Goal: Download file/media

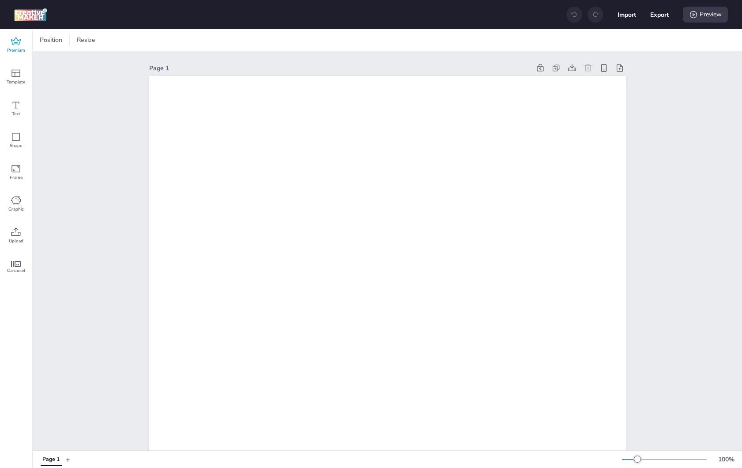
click at [21, 39] on icon at bounding box center [16, 41] width 11 height 11
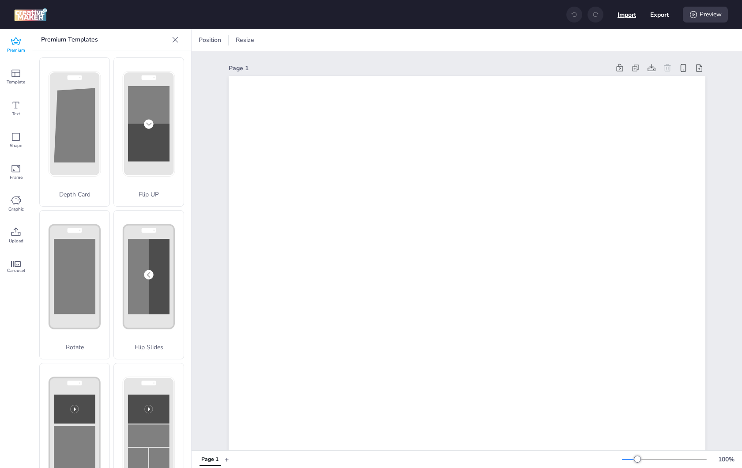
click at [622, 16] on button "Import" at bounding box center [627, 14] width 19 height 19
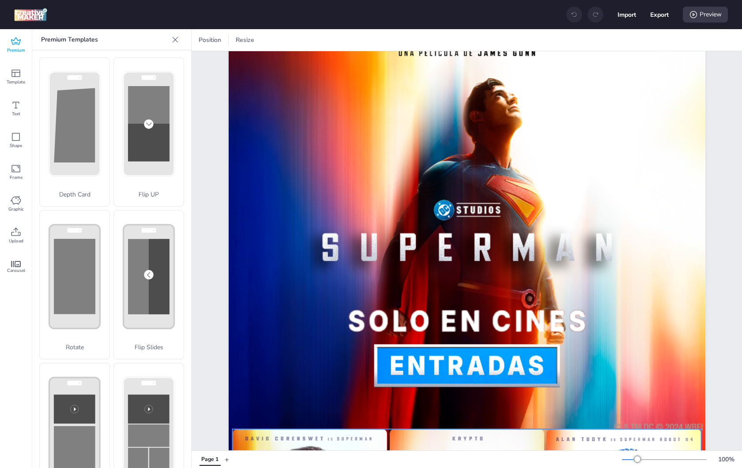
scroll to position [70, 0]
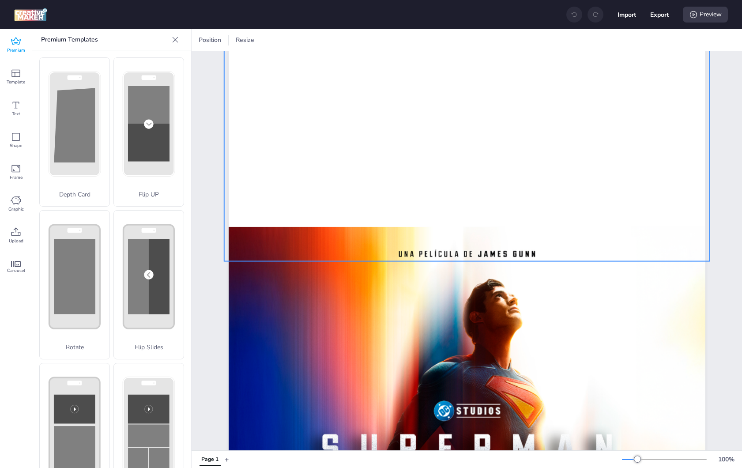
click at [360, 219] on video at bounding box center [467, 124] width 486 height 273
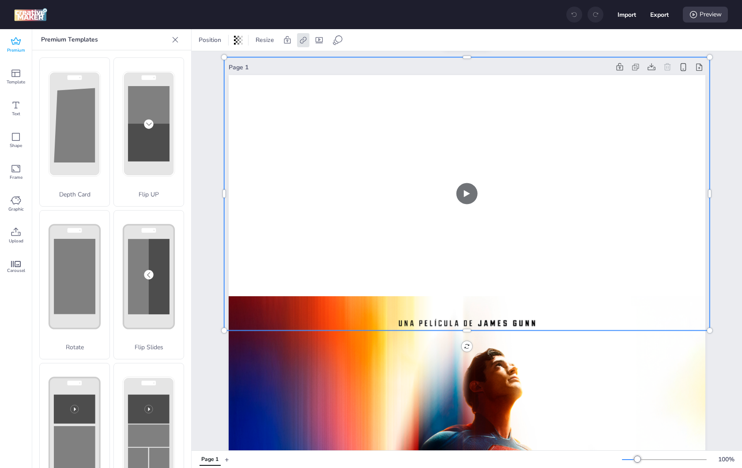
scroll to position [0, 0]
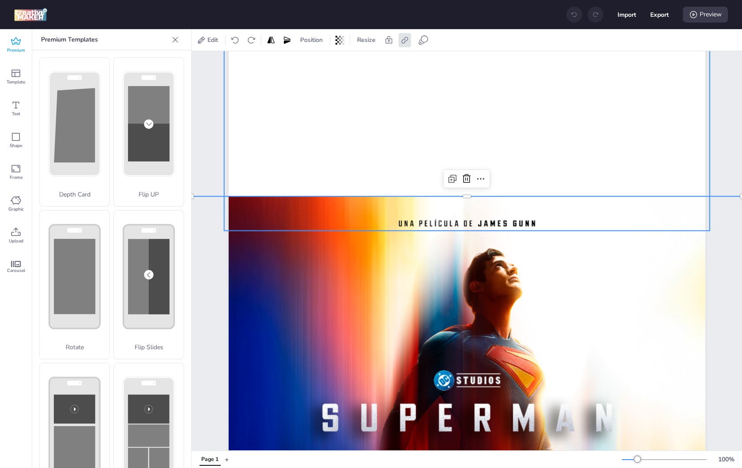
scroll to position [177, 0]
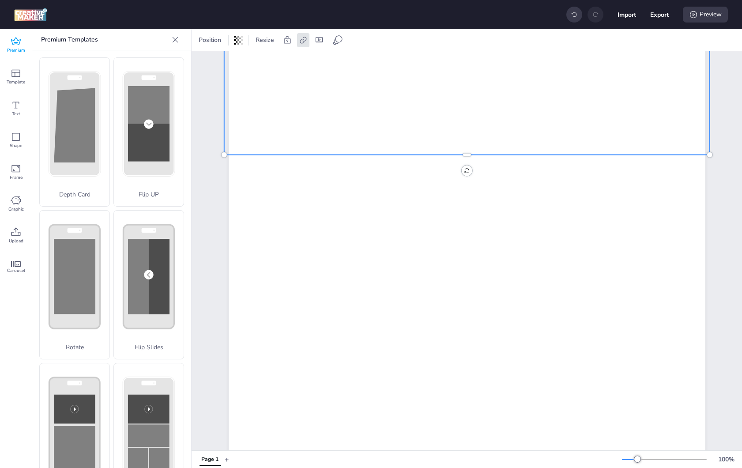
click at [302, 125] on video at bounding box center [467, 18] width 486 height 273
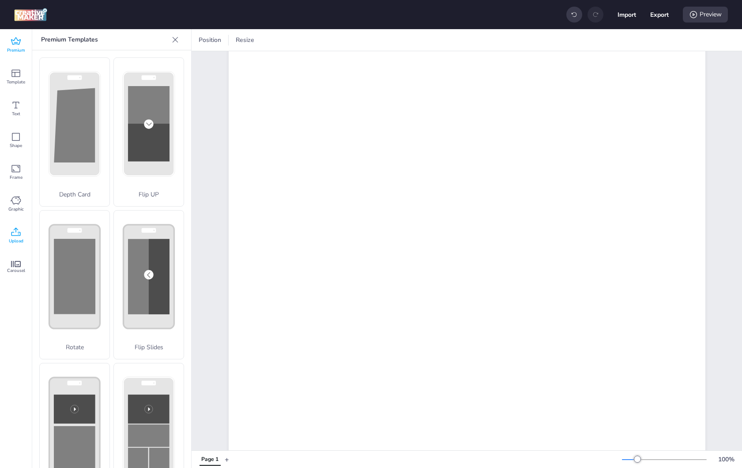
click at [17, 231] on icon at bounding box center [16, 232] width 11 height 11
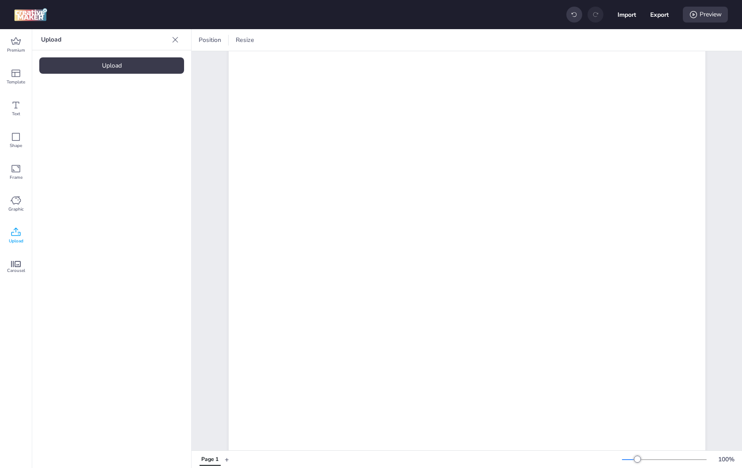
click at [126, 48] on p "Upload" at bounding box center [104, 39] width 127 height 21
click at [128, 63] on div "Upload" at bounding box center [111, 65] width 145 height 16
click at [57, 128] on img at bounding box center [75, 123] width 54 height 9
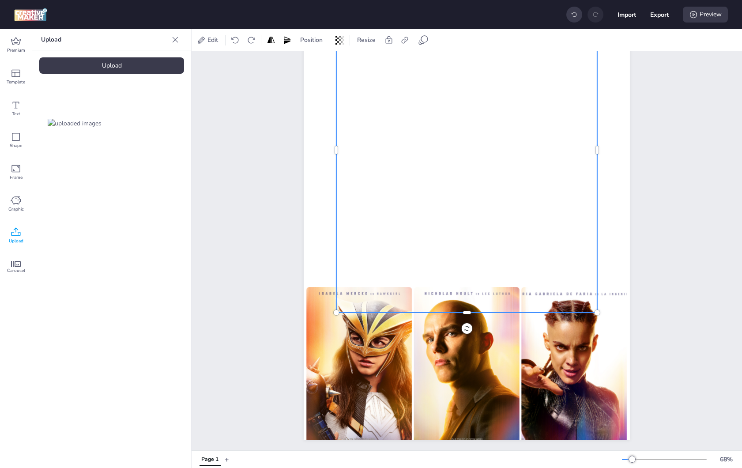
scroll to position [85, 0]
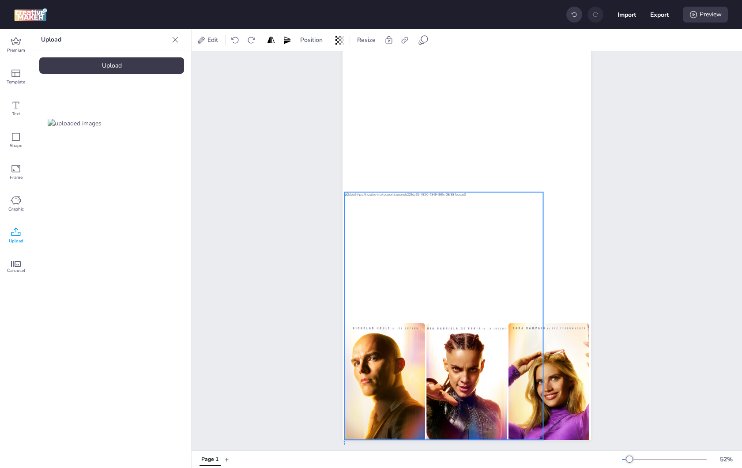
drag, startPoint x: 432, startPoint y: 245, endPoint x: 408, endPoint y: 343, distance: 100.6
click at [408, 343] on div at bounding box center [443, 316] width 199 height 248
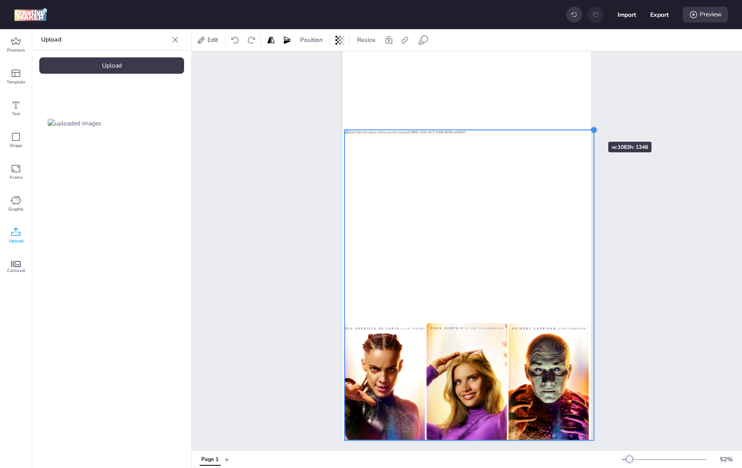
drag, startPoint x: 538, startPoint y: 189, endPoint x: 582, endPoint y: 126, distance: 77.0
click at [582, 126] on div at bounding box center [467, 219] width 249 height 442
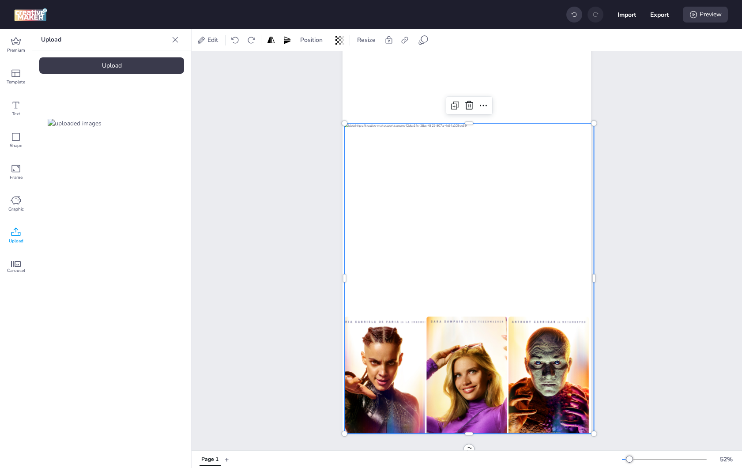
scroll to position [0, 0]
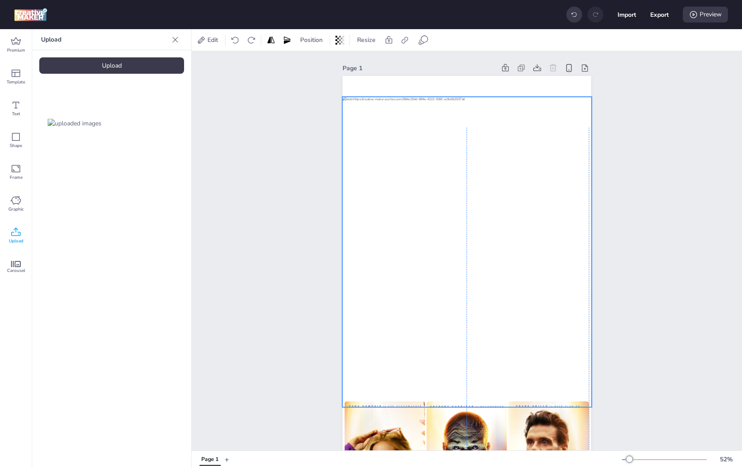
drag, startPoint x: 485, startPoint y: 272, endPoint x: 482, endPoint y: 161, distance: 110.9
click at [482, 161] on div at bounding box center [467, 252] width 250 height 310
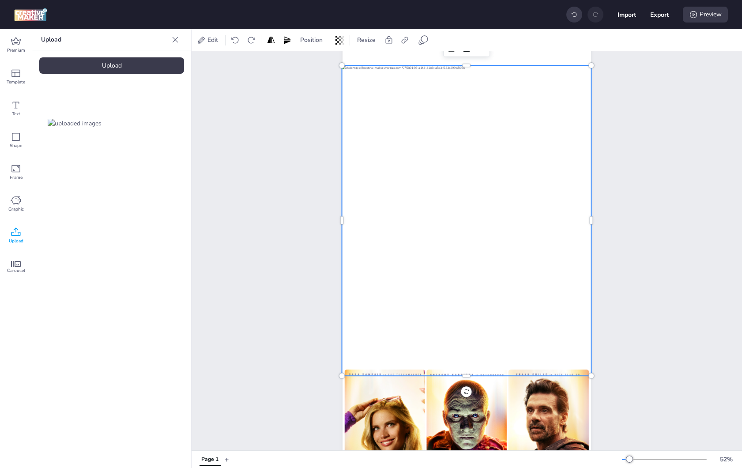
scroll to position [85, 0]
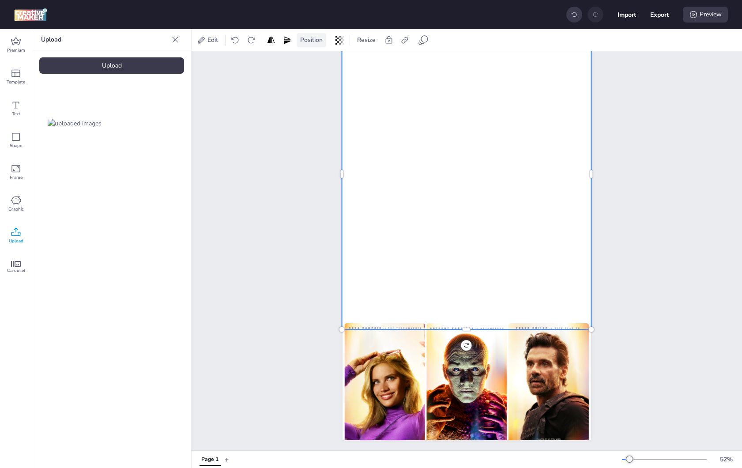
click at [305, 40] on span "Position" at bounding box center [312, 39] width 26 height 9
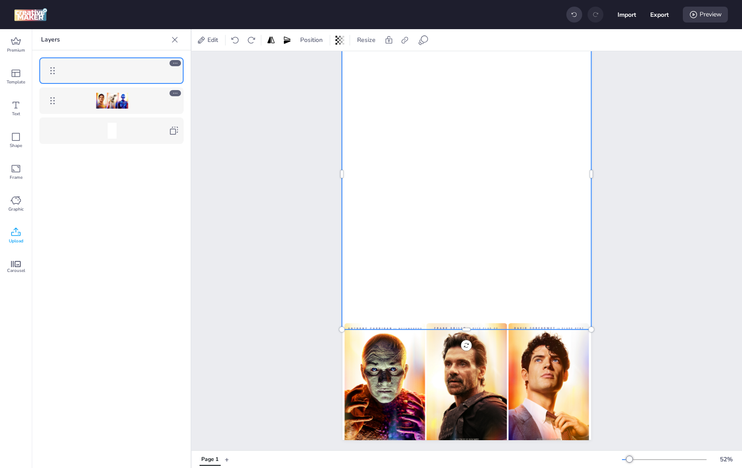
drag, startPoint x: 114, startPoint y: 77, endPoint x: 106, endPoint y: 86, distance: 11.9
click at [120, 114] on div at bounding box center [111, 100] width 159 height 101
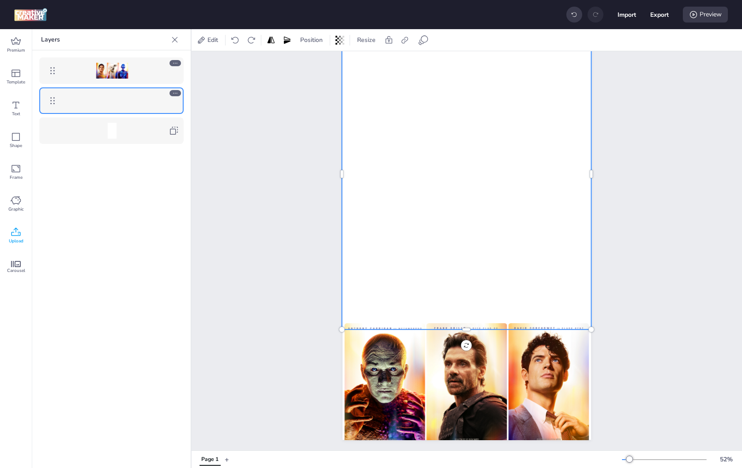
drag, startPoint x: 49, startPoint y: 68, endPoint x: 56, endPoint y: 99, distance: 31.6
click at [697, 272] on div "Page 1" at bounding box center [467, 211] width 551 height 477
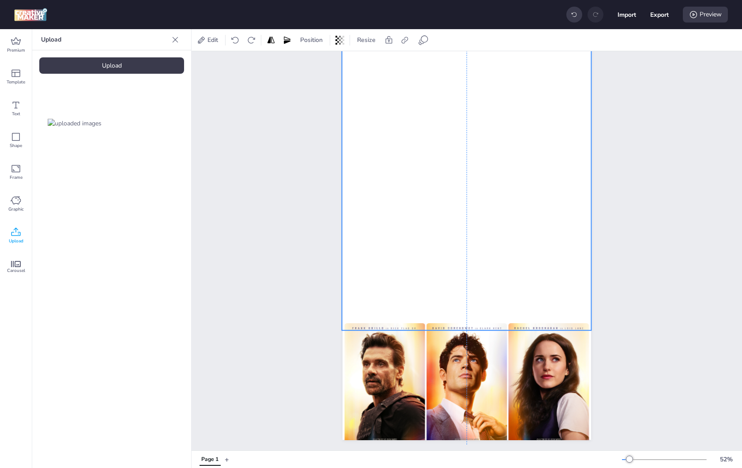
click at [579, 235] on div at bounding box center [467, 175] width 250 height 310
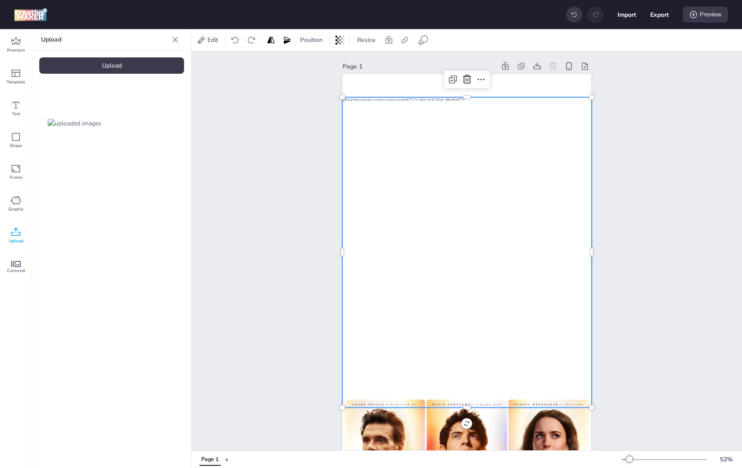
scroll to position [0, 0]
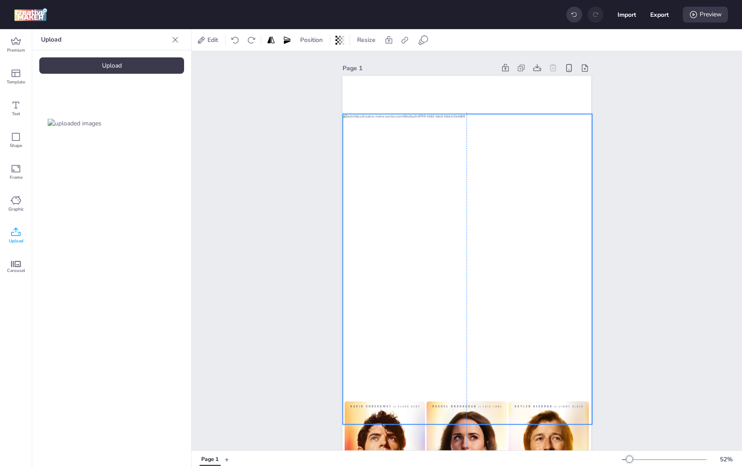
drag, startPoint x: 561, startPoint y: 141, endPoint x: 561, endPoint y: 152, distance: 11.5
click at [561, 152] on div at bounding box center [468, 269] width 250 height 310
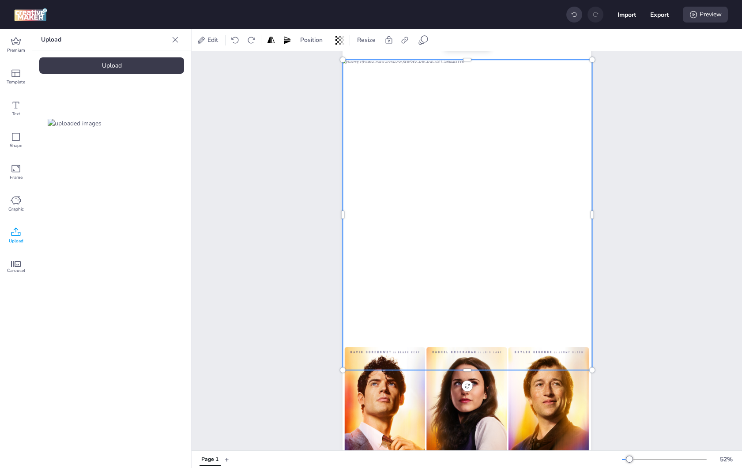
scroll to position [85, 0]
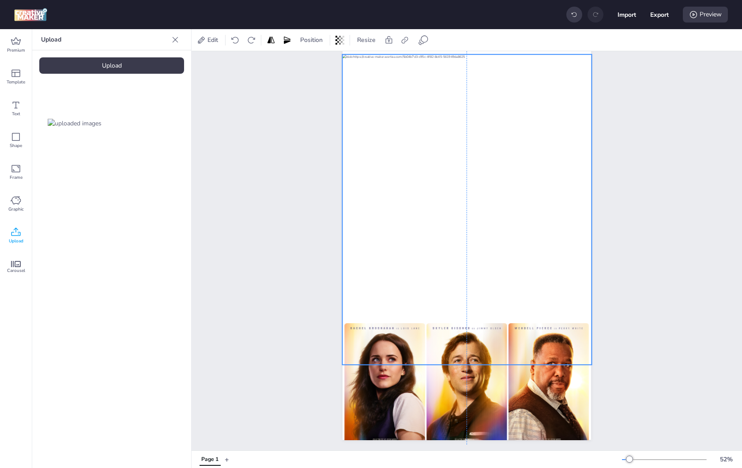
drag, startPoint x: 560, startPoint y: 152, endPoint x: 559, endPoint y: 171, distance: 18.6
click at [559, 171] on div at bounding box center [467, 209] width 250 height 310
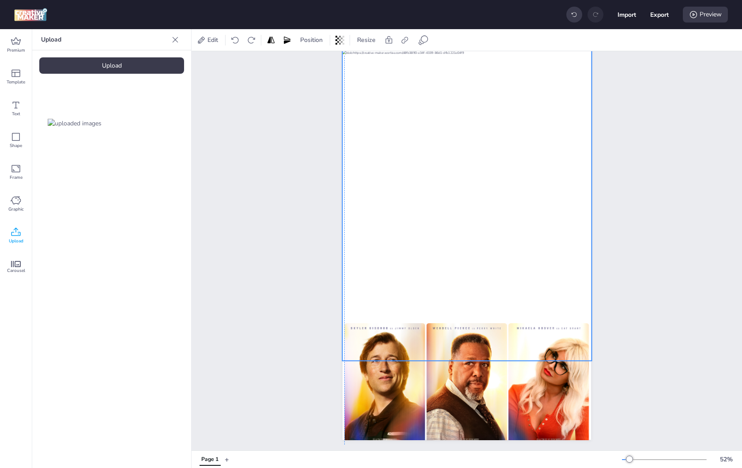
drag, startPoint x: 541, startPoint y: 165, endPoint x: 540, endPoint y: 160, distance: 4.9
click at [540, 160] on div at bounding box center [467, 205] width 250 height 310
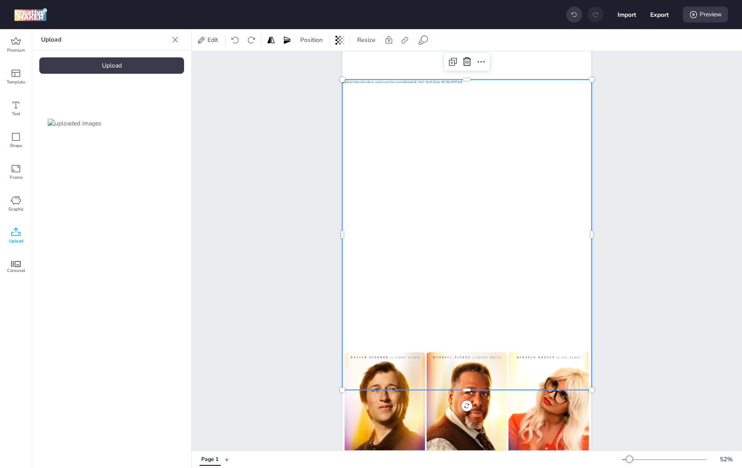
scroll to position [0, 0]
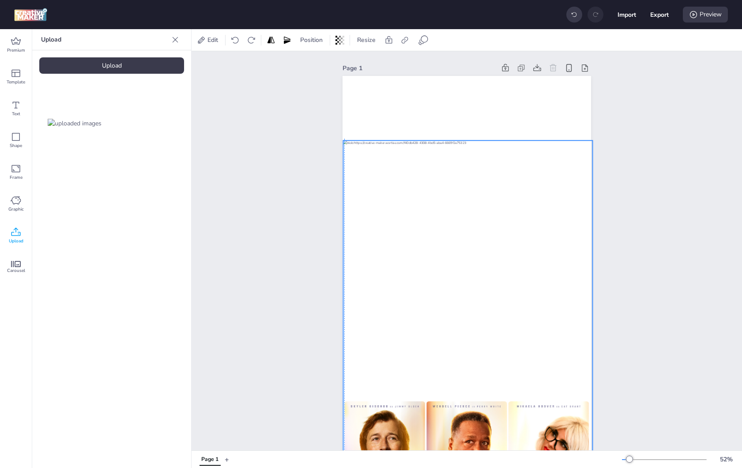
drag, startPoint x: 538, startPoint y: 191, endPoint x: 539, endPoint y: 203, distance: 12.0
click at [539, 203] on div at bounding box center [468, 295] width 250 height 310
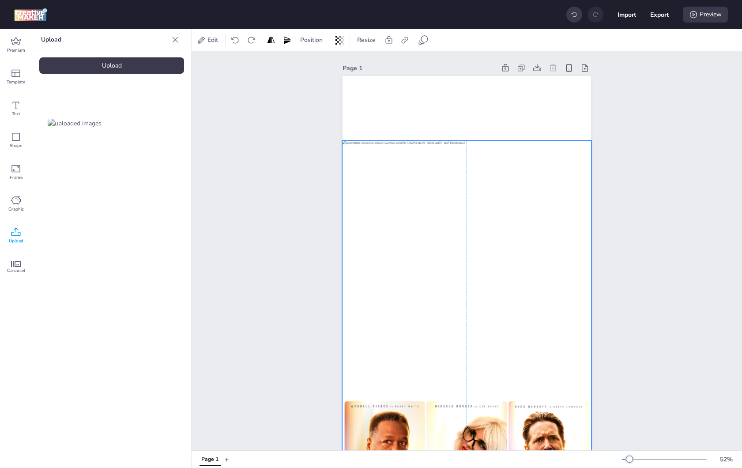
click at [551, 201] on div at bounding box center [467, 295] width 250 height 310
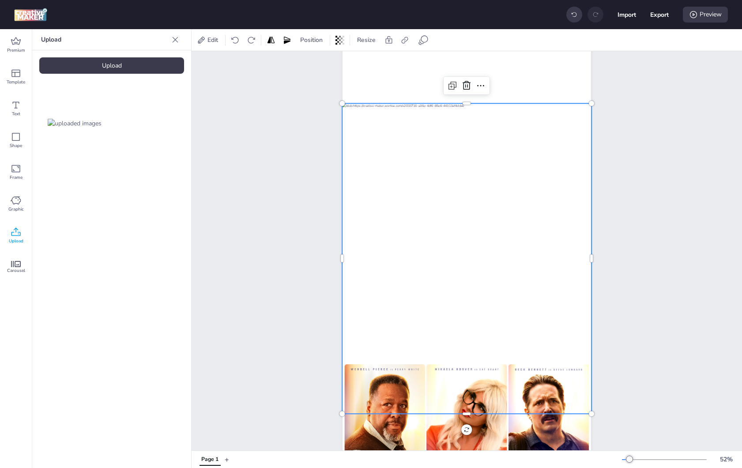
scroll to position [85, 0]
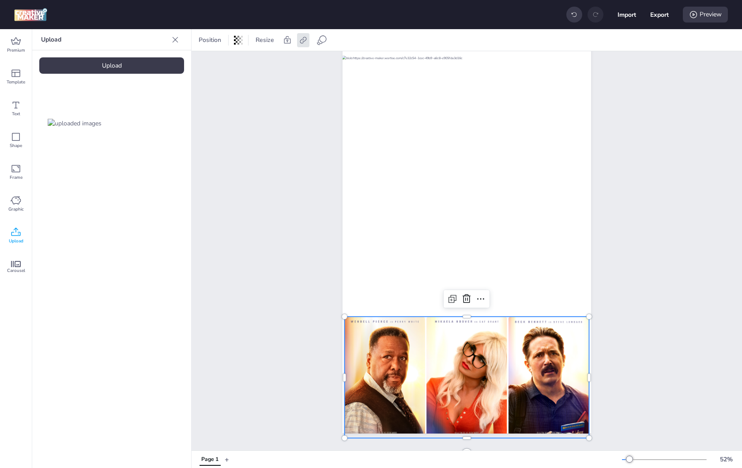
click at [394, 401] on img at bounding box center [384, 377] width 80 height 121
select select "cover"
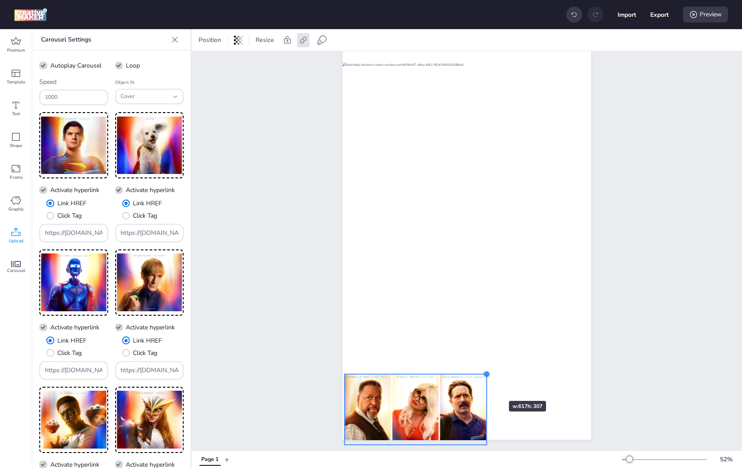
drag, startPoint x: 585, startPoint y: 317, endPoint x: 483, endPoint y: 385, distance: 123.2
click at [483, 385] on div at bounding box center [467, 219] width 249 height 442
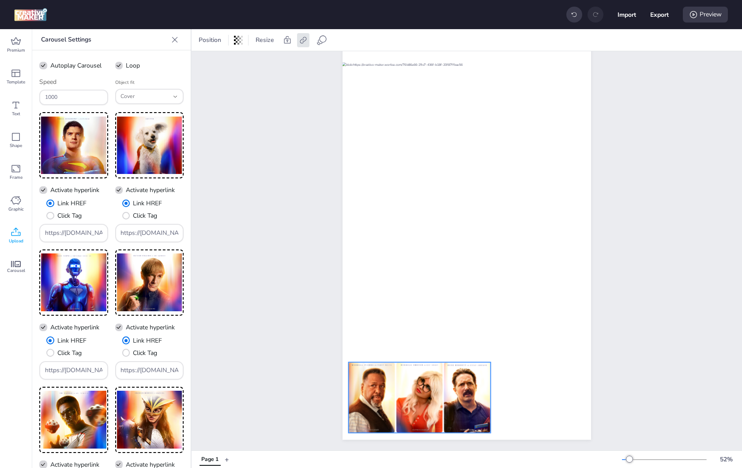
drag, startPoint x: 476, startPoint y: 379, endPoint x: 479, endPoint y: 375, distance: 5.7
click at [479, 375] on img at bounding box center [467, 397] width 46 height 71
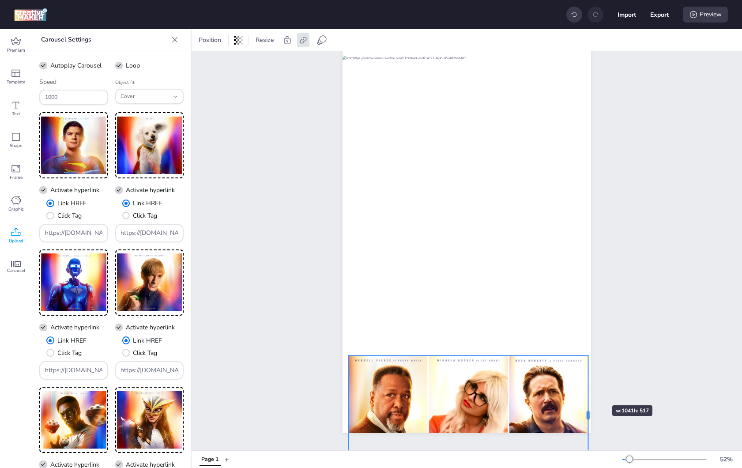
drag, startPoint x: 488, startPoint y: 391, endPoint x: 585, endPoint y: 390, distance: 96.3
click at [588, 390] on div at bounding box center [591, 415] width 7 height 119
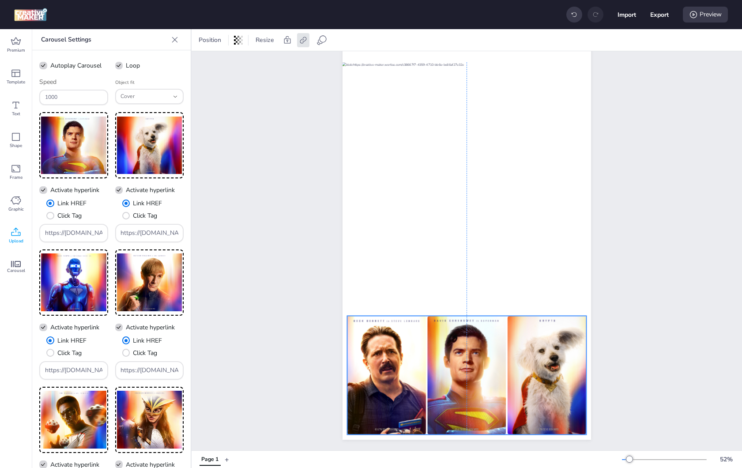
drag, startPoint x: 564, startPoint y: 392, endPoint x: 563, endPoint y: 345, distance: 46.4
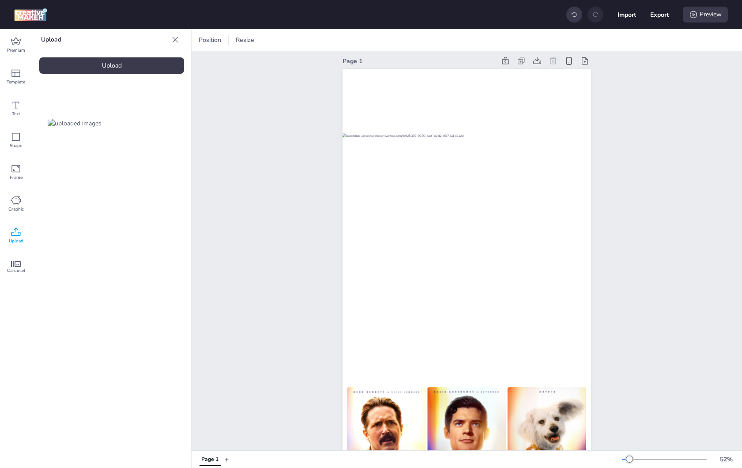
scroll to position [0, 0]
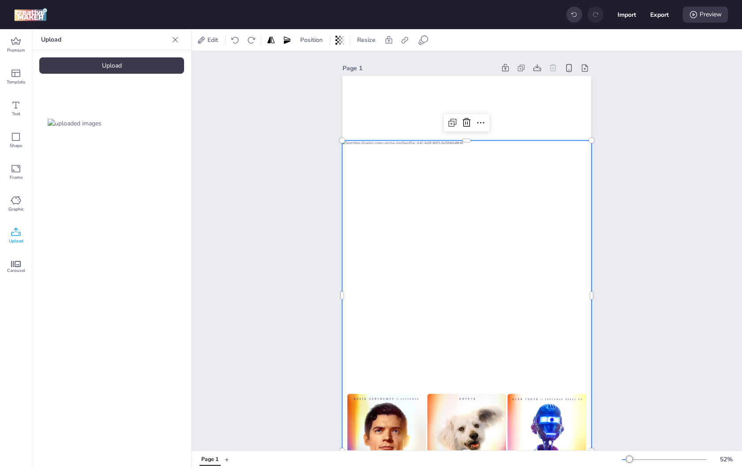
click at [506, 245] on div at bounding box center [467, 295] width 250 height 310
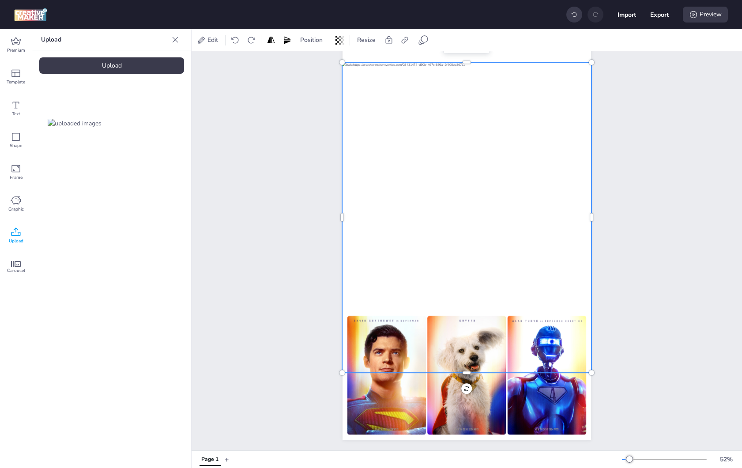
scroll to position [85, 0]
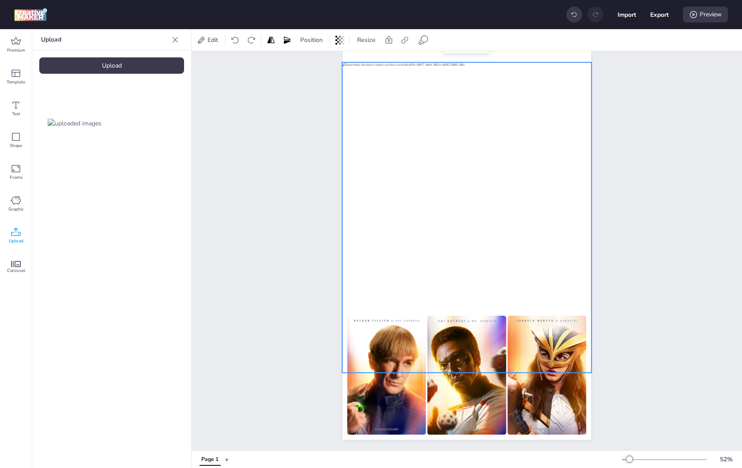
click at [623, 257] on div "Page 1" at bounding box center [467, 211] width 551 height 477
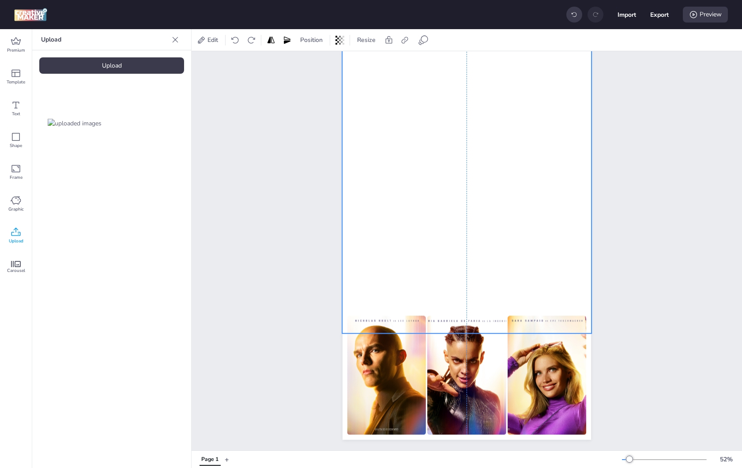
drag, startPoint x: 547, startPoint y: 253, endPoint x: 547, endPoint y: 214, distance: 38.9
click at [547, 214] on div at bounding box center [467, 178] width 250 height 310
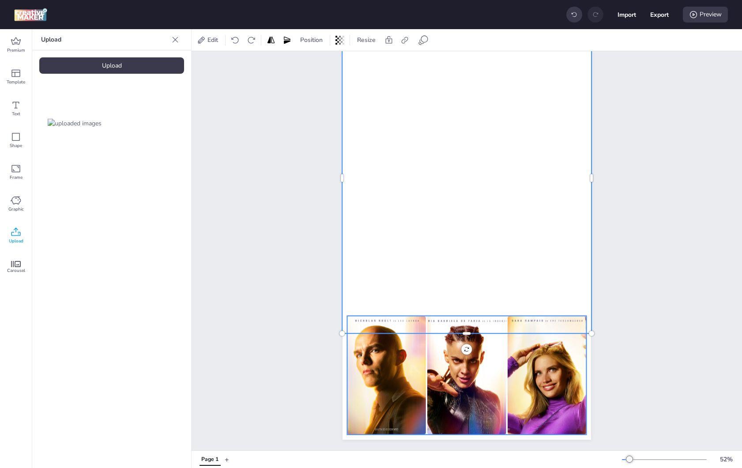
click at [544, 368] on img at bounding box center [547, 375] width 79 height 119
select select "cover"
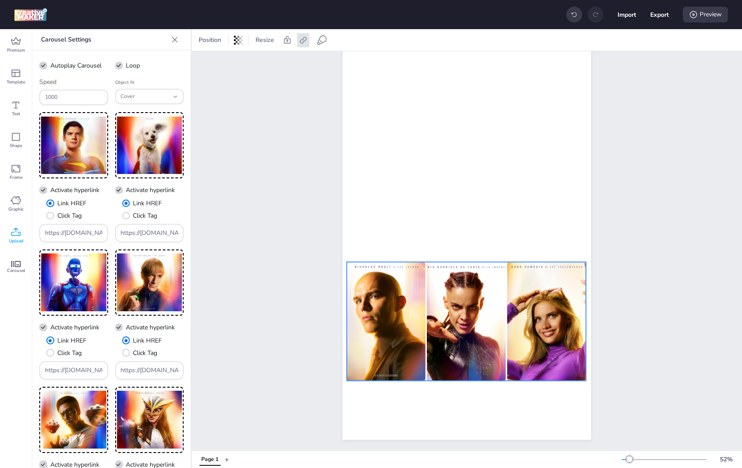
drag, startPoint x: 545, startPoint y: 380, endPoint x: 544, endPoint y: 326, distance: 53.9
click at [544, 326] on img at bounding box center [546, 321] width 79 height 119
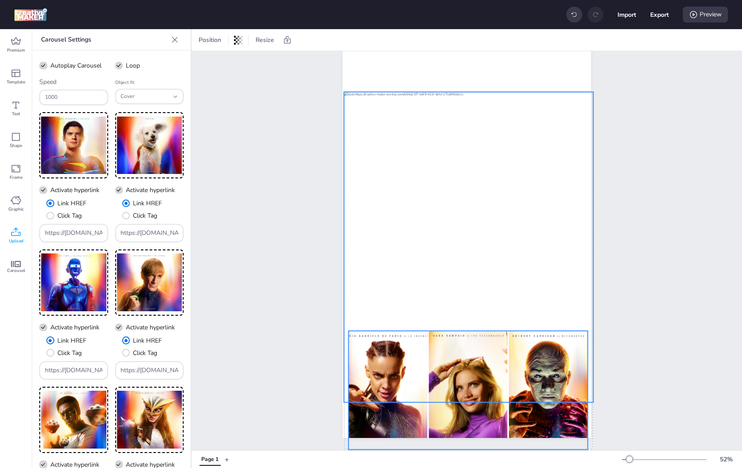
drag, startPoint x: 505, startPoint y: 215, endPoint x: 504, endPoint y: 270, distance: 55.2
click at [504, 272] on div at bounding box center [469, 247] width 250 height 310
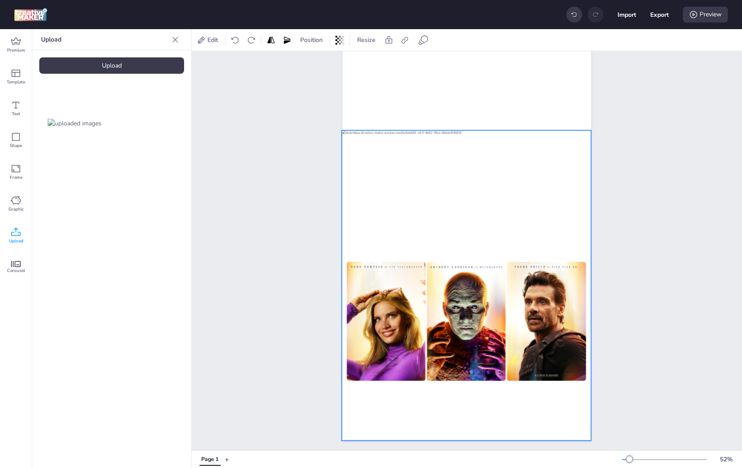
drag, startPoint x: 528, startPoint y: 178, endPoint x: 528, endPoint y: 286, distance: 107.3
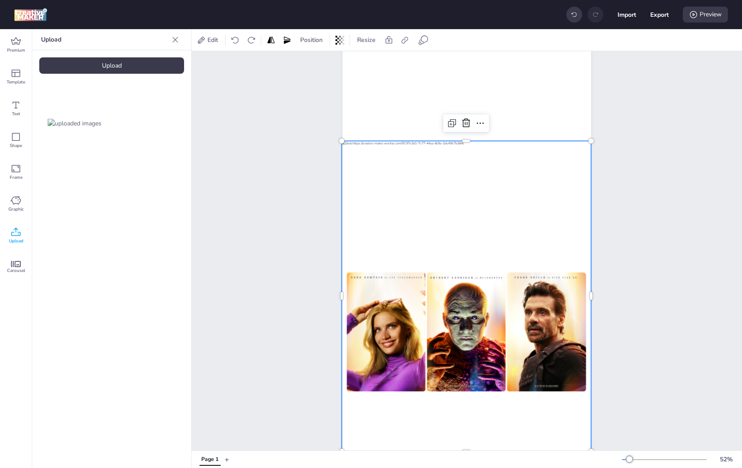
scroll to position [14, 0]
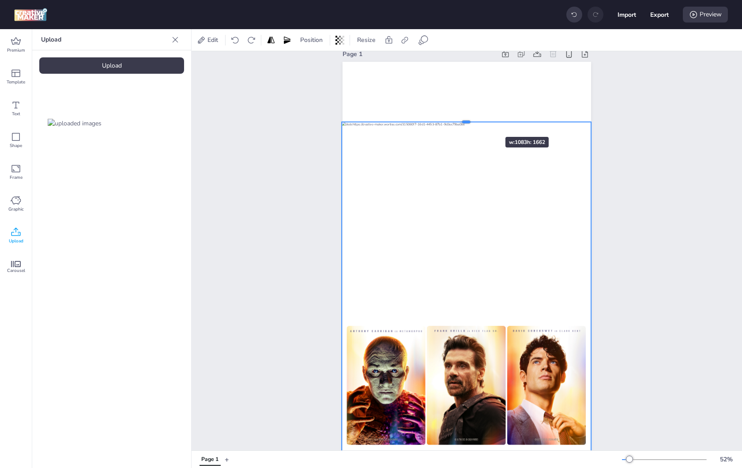
drag, startPoint x: 465, startPoint y: 193, endPoint x: 479, endPoint y: 121, distance: 73.9
click at [479, 121] on div at bounding box center [467, 118] width 250 height 7
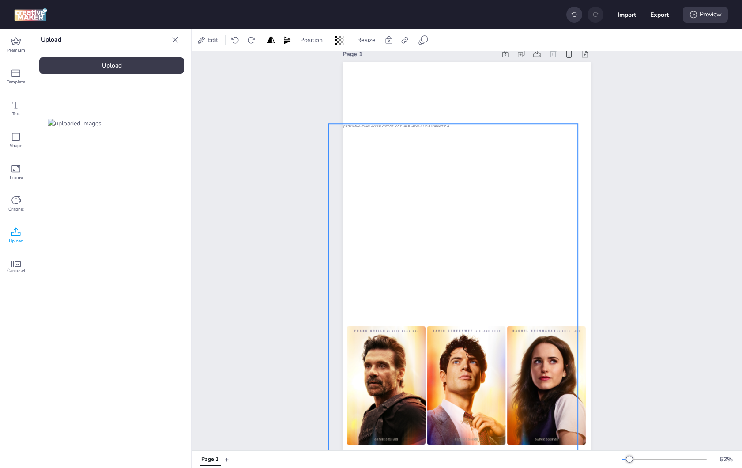
drag, startPoint x: 500, startPoint y: 159, endPoint x: 487, endPoint y: 161, distance: 13.4
click at [487, 161] on div at bounding box center [499, 315] width 340 height 383
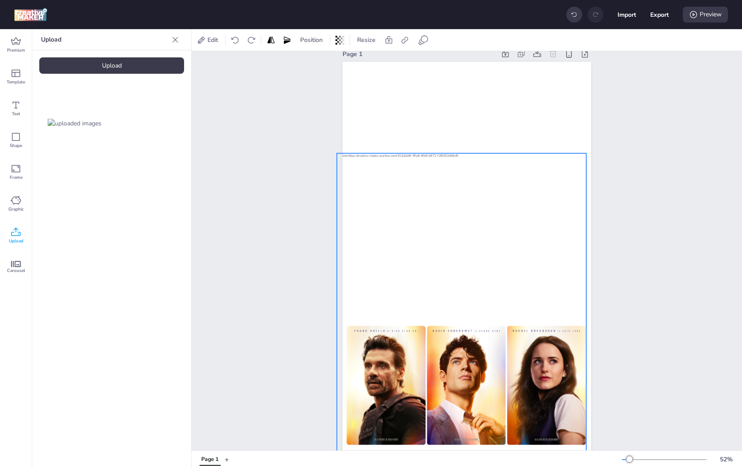
drag, startPoint x: 534, startPoint y: 243, endPoint x: 529, endPoint y: 202, distance: 41.4
click at [529, 202] on div at bounding box center [462, 308] width 250 height 310
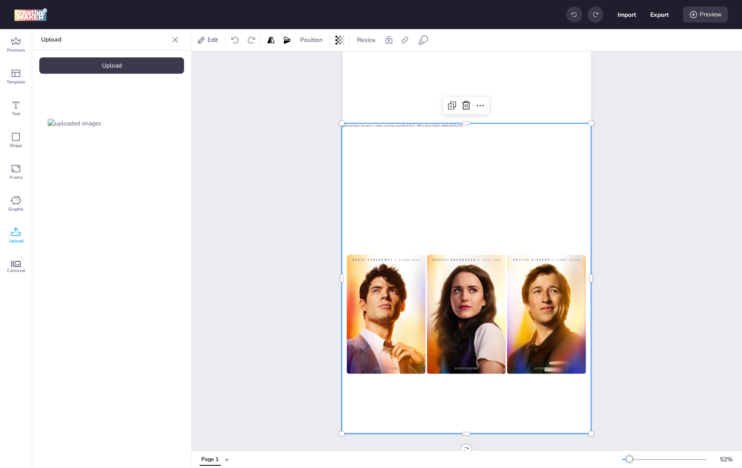
scroll to position [96, 0]
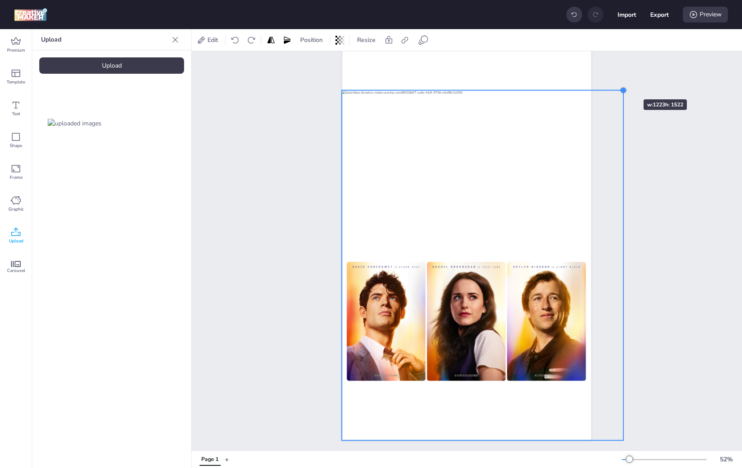
drag, startPoint x: 590, startPoint y: 107, endPoint x: 621, endPoint y: 82, distance: 40.5
click at [620, 87] on div at bounding box center [623, 90] width 7 height 7
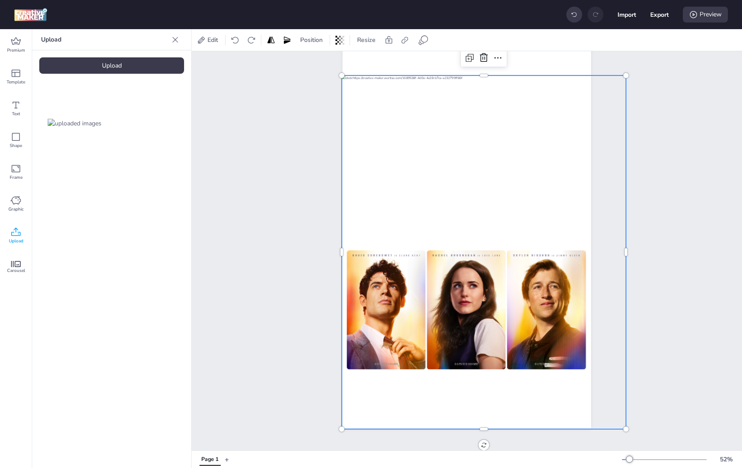
scroll to position [85, 0]
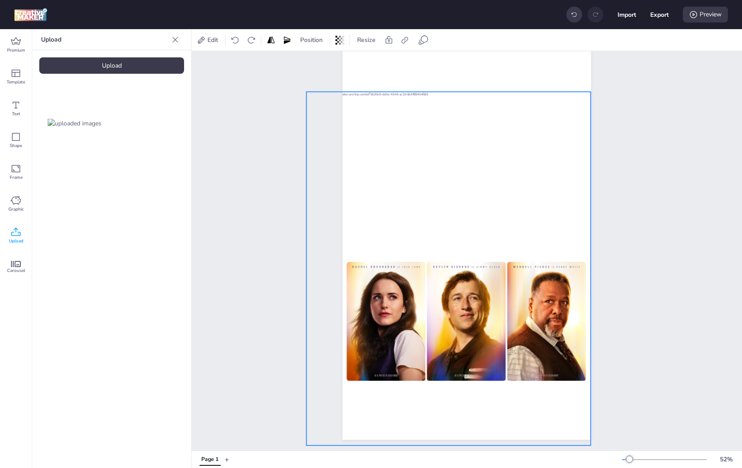
drag, startPoint x: 544, startPoint y: 129, endPoint x: 533, endPoint y: 151, distance: 24.7
click at [523, 133] on div at bounding box center [449, 269] width 284 height 354
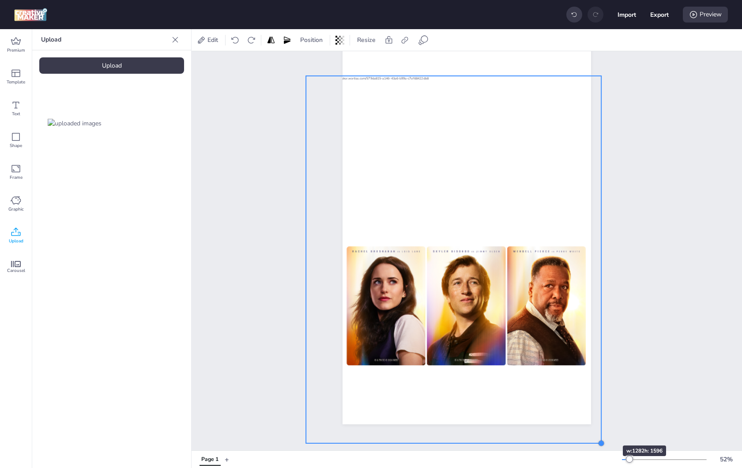
scroll to position [101, 0]
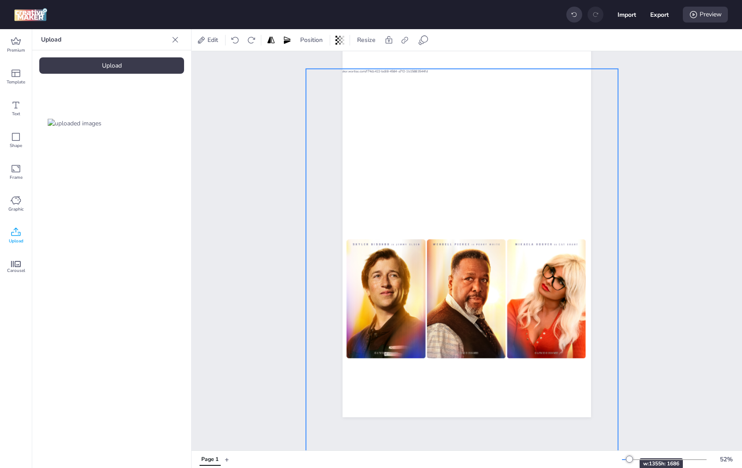
drag, startPoint x: 587, startPoint y: 424, endPoint x: 613, endPoint y: 443, distance: 32.5
click at [613, 443] on div "Page 1" at bounding box center [467, 250] width 551 height 399
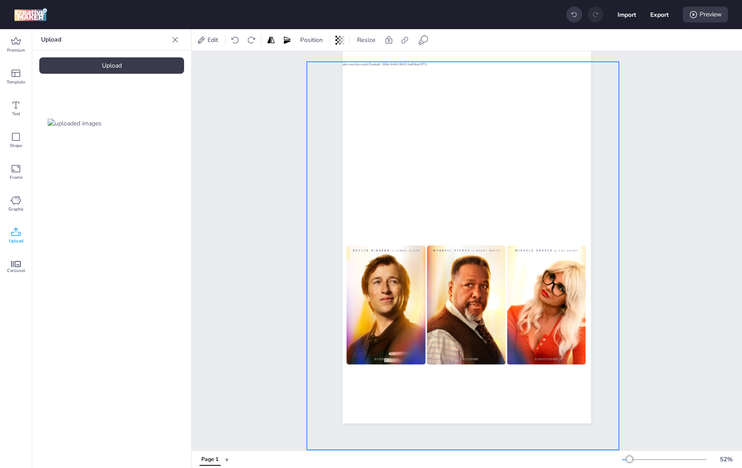
scroll to position [85, 0]
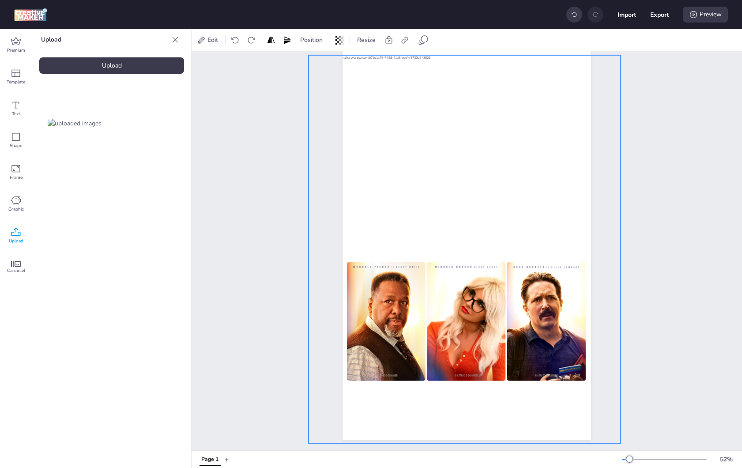
drag, startPoint x: 549, startPoint y: 215, endPoint x: 551, endPoint y: 198, distance: 16.9
click at [551, 198] on div at bounding box center [465, 249] width 312 height 388
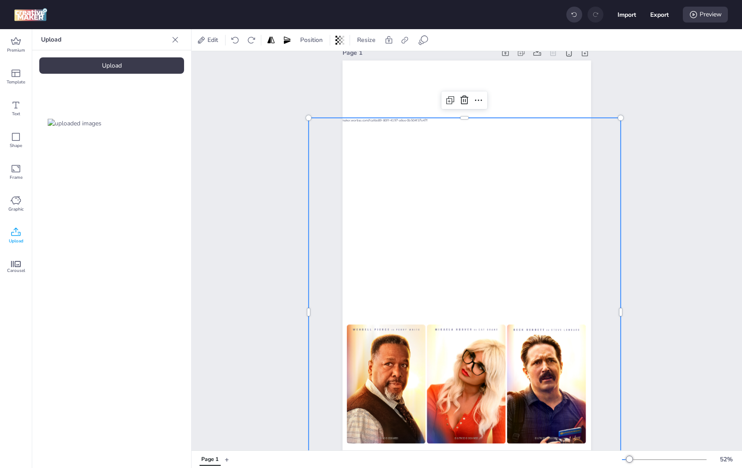
scroll to position [0, 0]
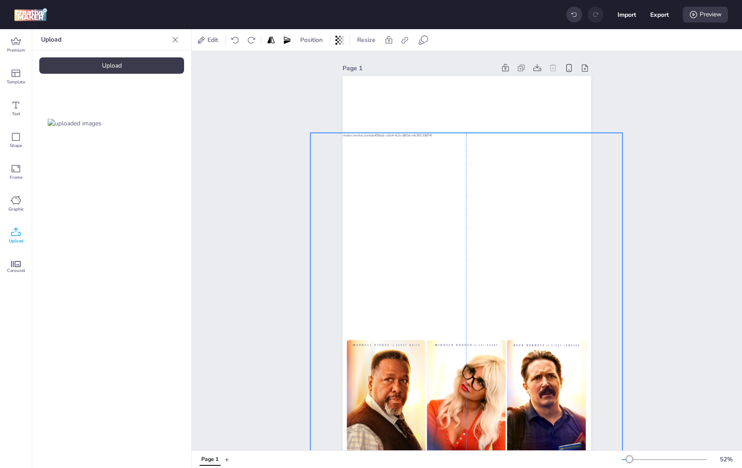
click at [554, 224] on div at bounding box center [466, 327] width 312 height 388
click at [8, 231] on div "Upload" at bounding box center [16, 236] width 32 height 32
click at [132, 64] on div "Upload" at bounding box center [111, 65] width 145 height 16
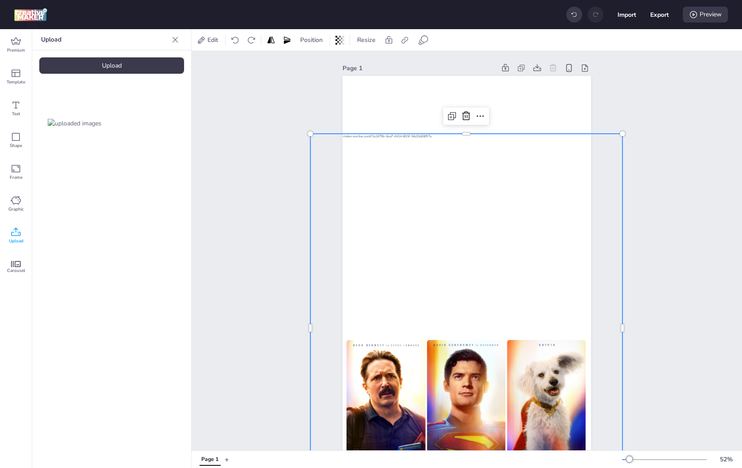
click at [154, 117] on video at bounding box center [149, 123] width 71 height 35
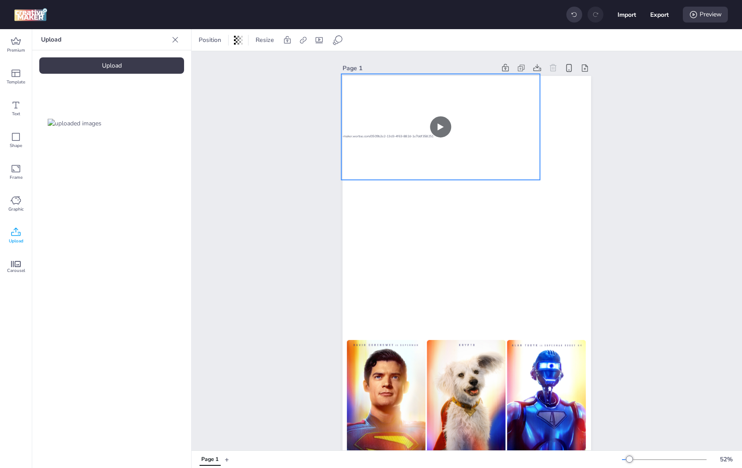
drag, startPoint x: 442, startPoint y: 230, endPoint x: 429, endPoint y: 112, distance: 118.6
click at [429, 112] on video at bounding box center [440, 127] width 199 height 106
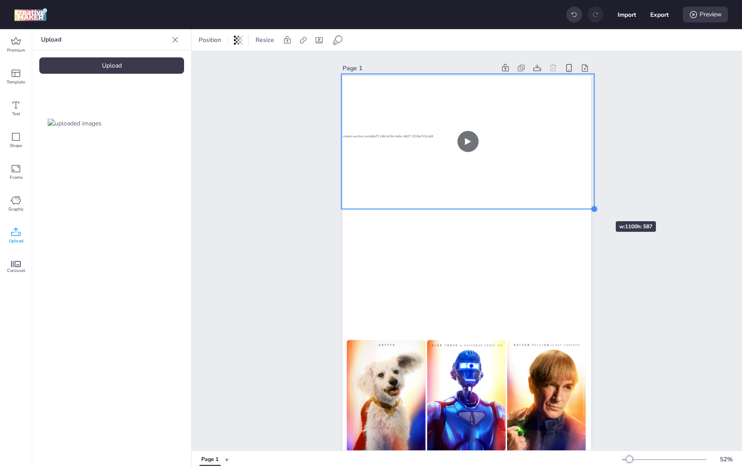
drag, startPoint x: 535, startPoint y: 182, endPoint x: 589, endPoint y: 204, distance: 58.4
click at [589, 204] on div "Page 1" at bounding box center [467, 289] width 298 height 477
click at [630, 186] on div "Page 1" at bounding box center [467, 289] width 551 height 477
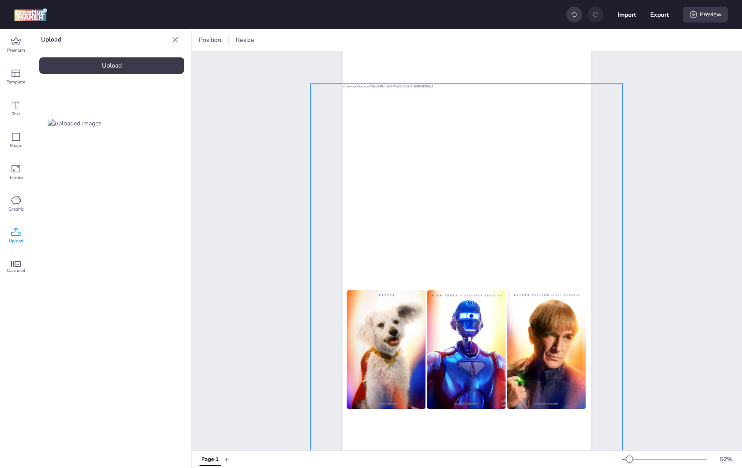
scroll to position [60, 0]
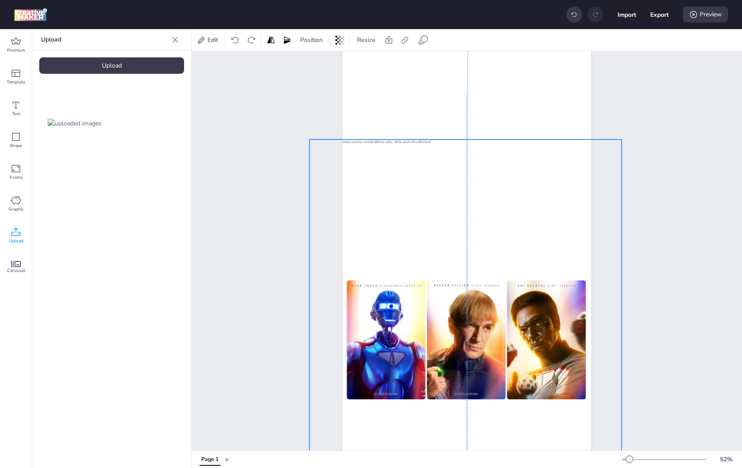
drag, startPoint x: 485, startPoint y: 223, endPoint x: 484, endPoint y: 283, distance: 60.1
click at [484, 16] on div at bounding box center [467, 16] width 249 height 0
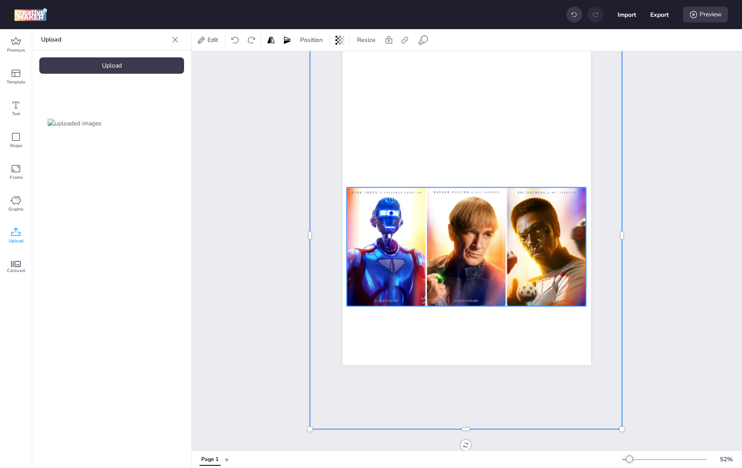
click at [546, 248] on img at bounding box center [546, 246] width 79 height 119
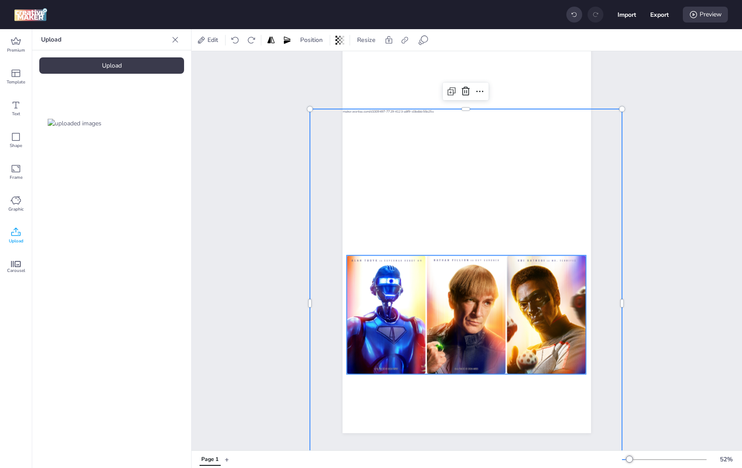
select select "cover"
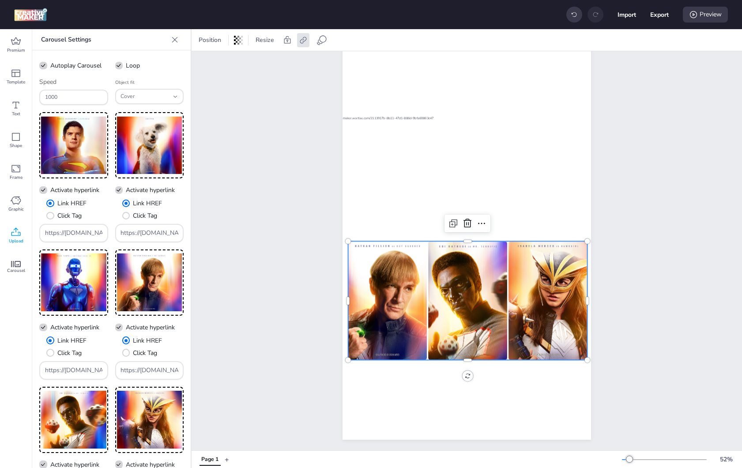
scroll to position [85, 0]
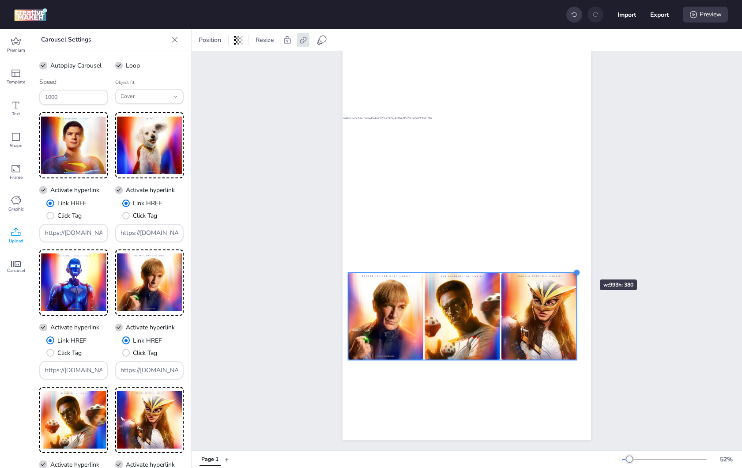
drag, startPoint x: 584, startPoint y: 232, endPoint x: 574, endPoint y: 264, distance: 33.1
click at [574, 269] on div at bounding box center [576, 272] width 7 height 7
click at [709, 166] on div "Page 1" at bounding box center [467, 211] width 551 height 477
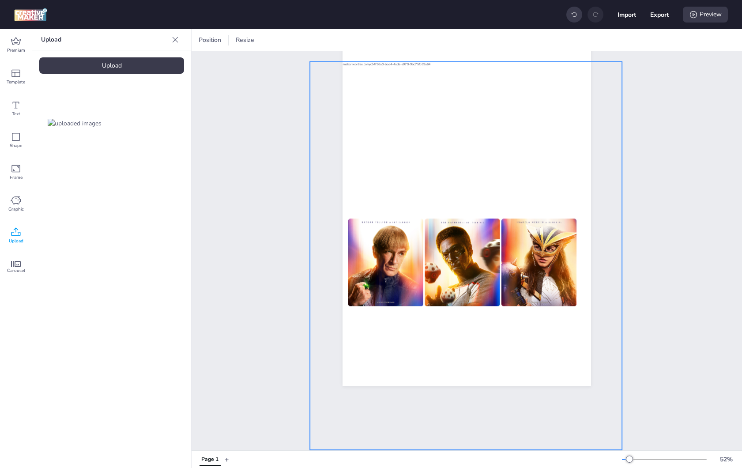
click at [525, 187] on div at bounding box center [466, 256] width 312 height 388
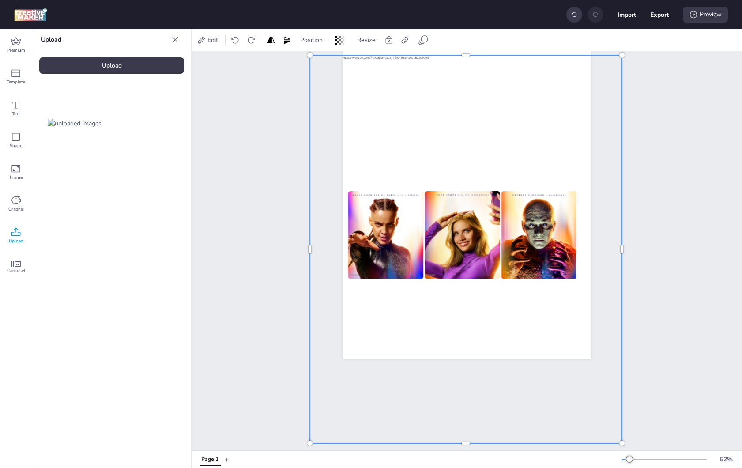
click at [410, 141] on div at bounding box center [466, 249] width 312 height 388
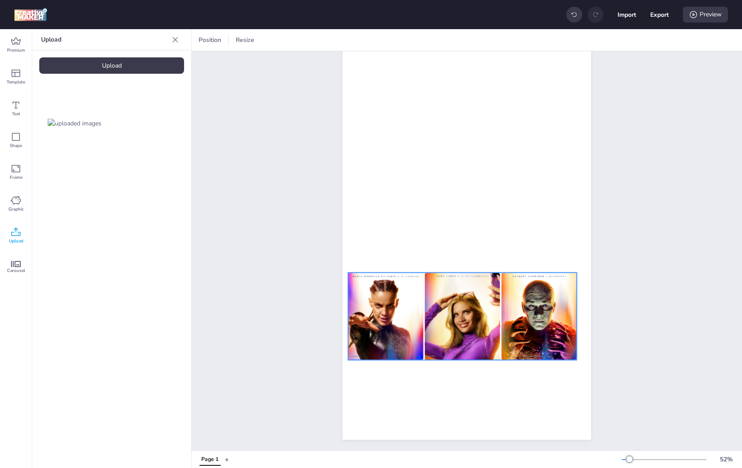
click at [471, 315] on img at bounding box center [462, 316] width 75 height 87
select select "cover"
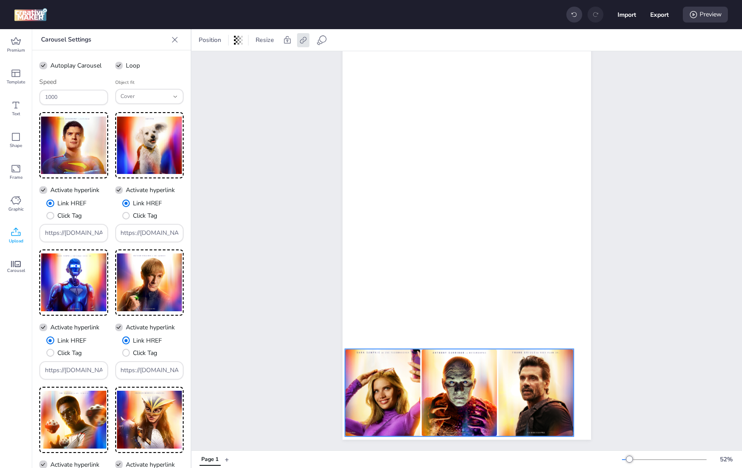
drag, startPoint x: 478, startPoint y: 328, endPoint x: 477, endPoint y: 384, distance: 56.1
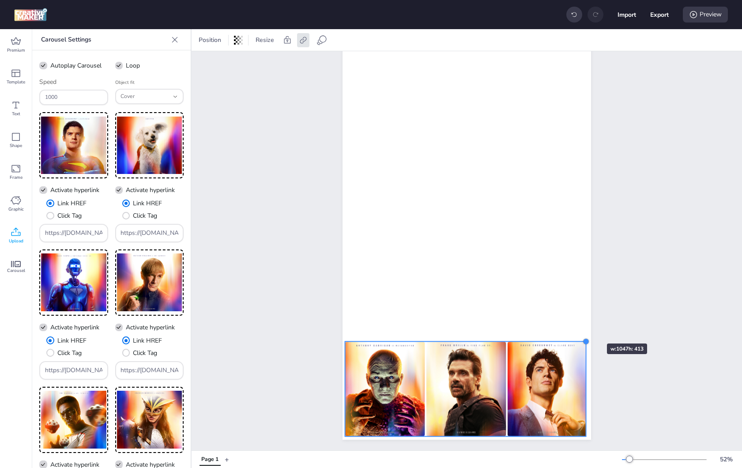
drag, startPoint x: 569, startPoint y: 335, endPoint x: 580, endPoint y: 328, distance: 12.9
click at [580, 328] on div at bounding box center [467, 219] width 249 height 442
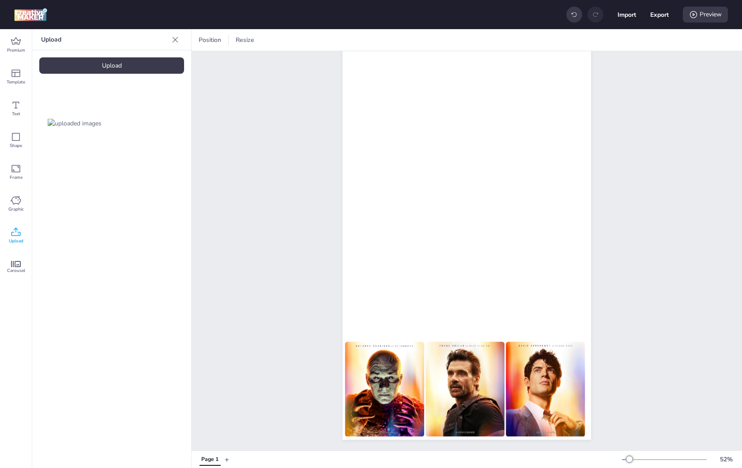
click at [112, 61] on div "Upload" at bounding box center [111, 65] width 145 height 16
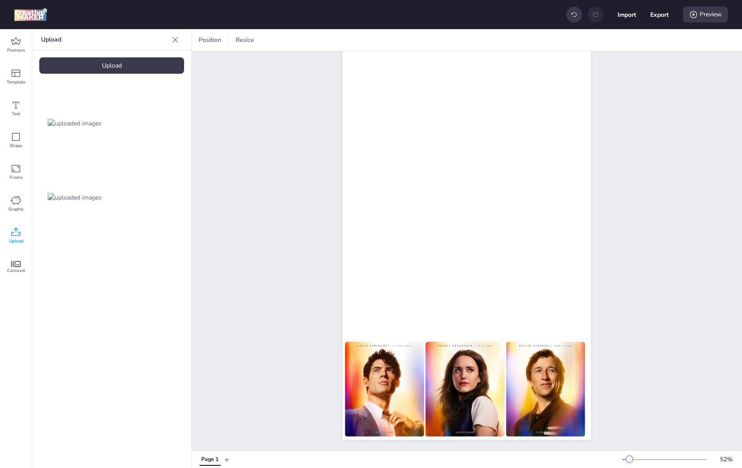
click at [86, 202] on img at bounding box center [75, 197] width 54 height 9
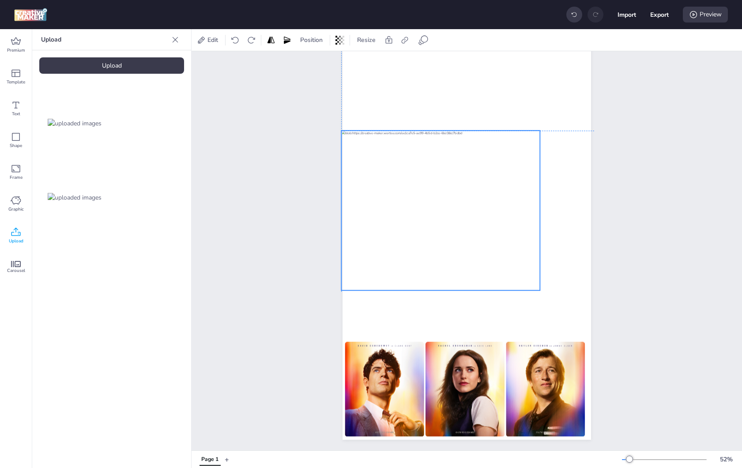
drag, startPoint x: 485, startPoint y: 220, endPoint x: 470, endPoint y: 216, distance: 15.0
click at [470, 216] on div at bounding box center [440, 211] width 199 height 160
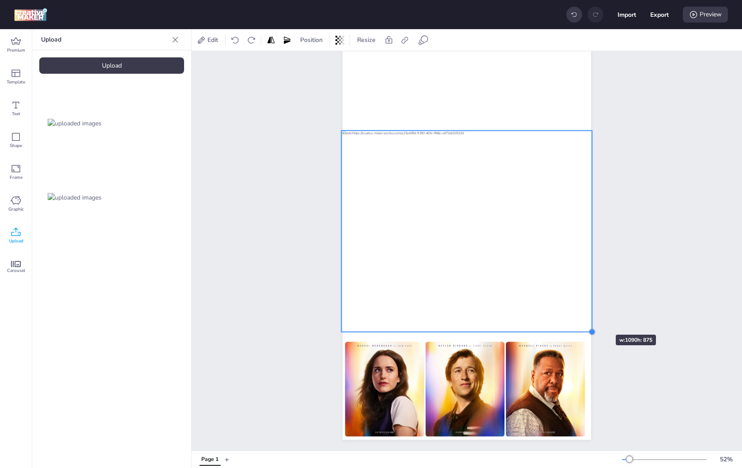
drag, startPoint x: 538, startPoint y: 284, endPoint x: 590, endPoint y: 319, distance: 62.5
click at [590, 319] on div "Page 1" at bounding box center [467, 211] width 298 height 477
drag, startPoint x: 337, startPoint y: 326, endPoint x: 334, endPoint y: 329, distance: 4.7
click at [334, 332] on div at bounding box center [337, 335] width 7 height 7
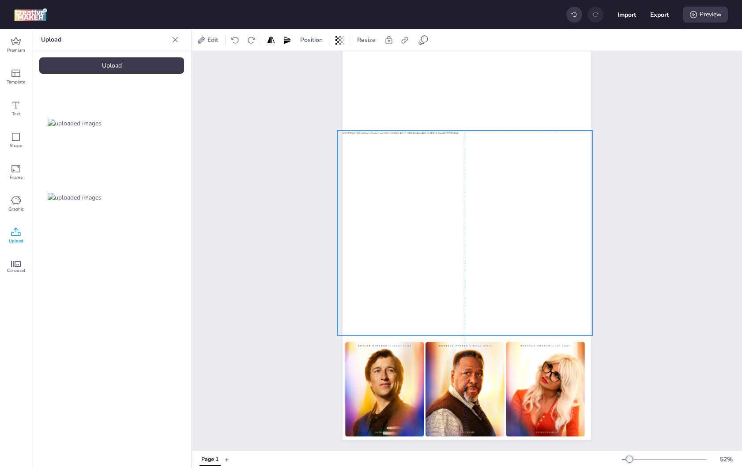
click at [500, 233] on div at bounding box center [464, 233] width 255 height 205
click at [661, 286] on div "Page 1" at bounding box center [467, 211] width 551 height 477
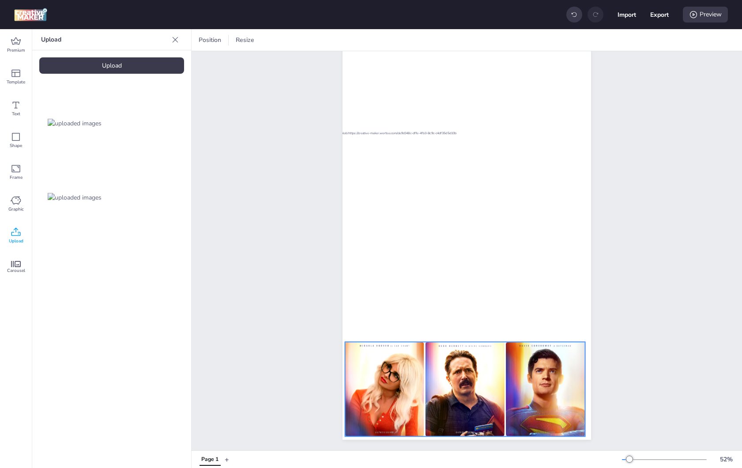
click at [501, 398] on img at bounding box center [465, 389] width 79 height 95
select select "cover"
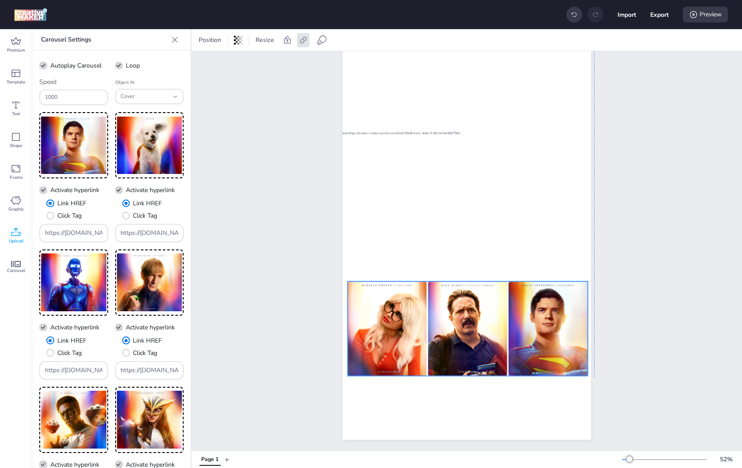
drag, startPoint x: 528, startPoint y: 398, endPoint x: 531, endPoint y: 345, distance: 53.1
click at [531, 345] on img at bounding box center [548, 328] width 79 height 95
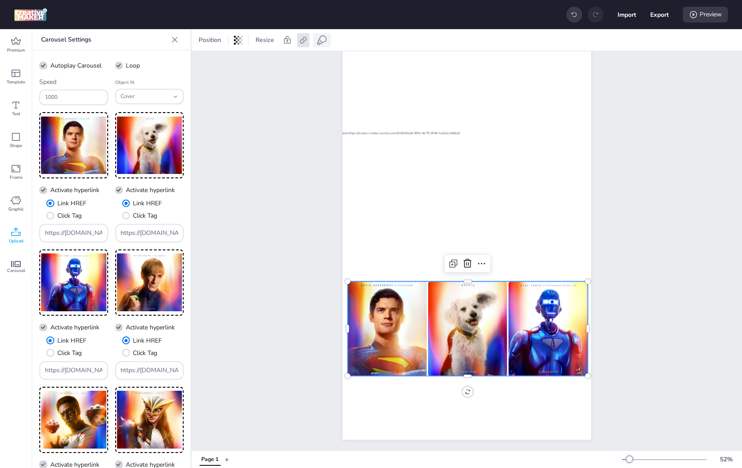
click at [316, 42] on span at bounding box center [322, 40] width 14 height 11
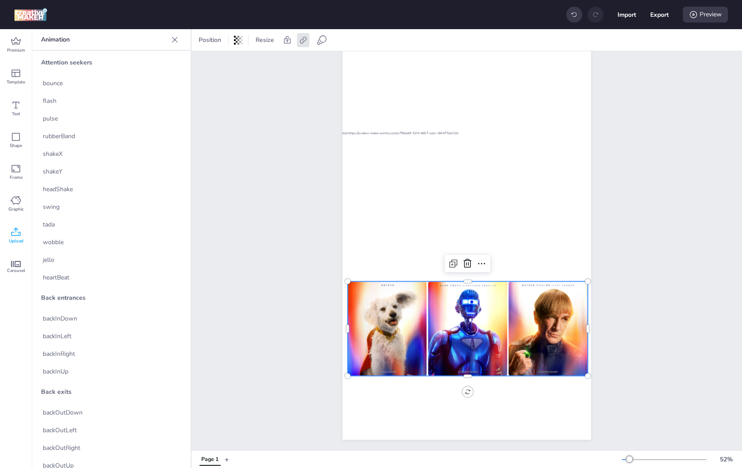
click at [185, 32] on div "Animation" at bounding box center [111, 39] width 159 height 21
click at [168, 40] on div "Animation" at bounding box center [111, 39] width 159 height 21
click at [178, 40] on icon at bounding box center [174, 39] width 9 height 9
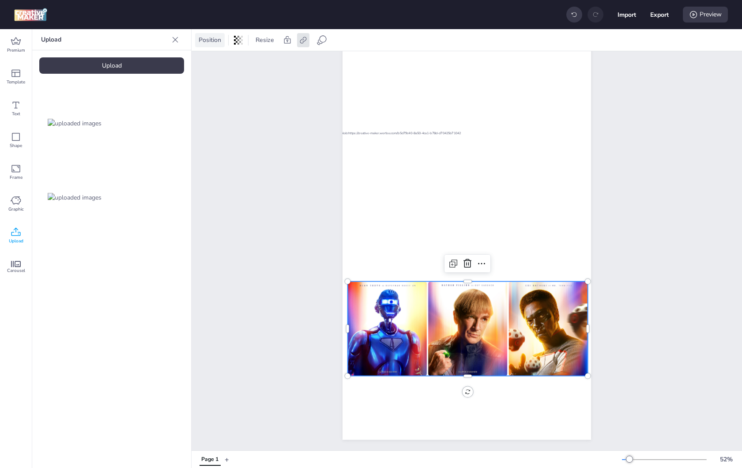
click at [218, 36] on span "Position" at bounding box center [210, 39] width 26 height 9
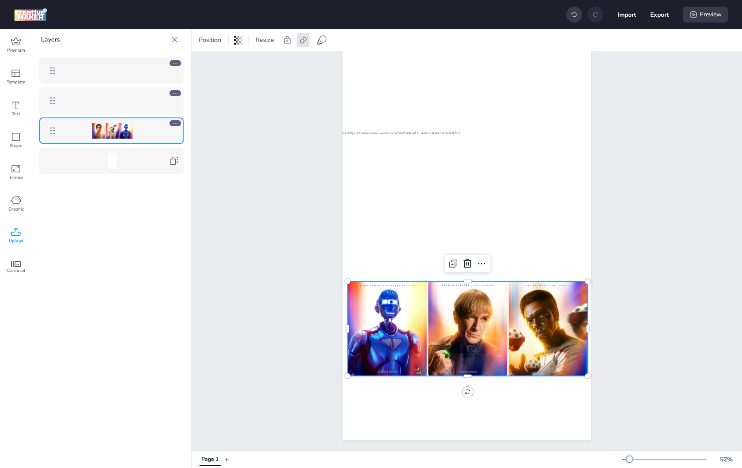
drag, startPoint x: 102, startPoint y: 121, endPoint x: 110, endPoint y: 54, distance: 67.2
click at [110, 54] on div at bounding box center [111, 115] width 159 height 131
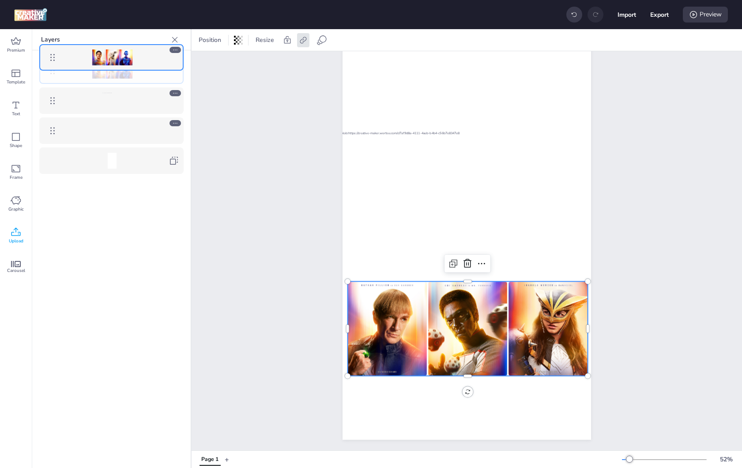
drag, startPoint x: 46, startPoint y: 132, endPoint x: 58, endPoint y: 59, distance: 74.4
click at [58, 59] on body "Import Export Preview Premium Template Text Shape Frame Graphic Upload Carousel…" at bounding box center [371, 234] width 742 height 468
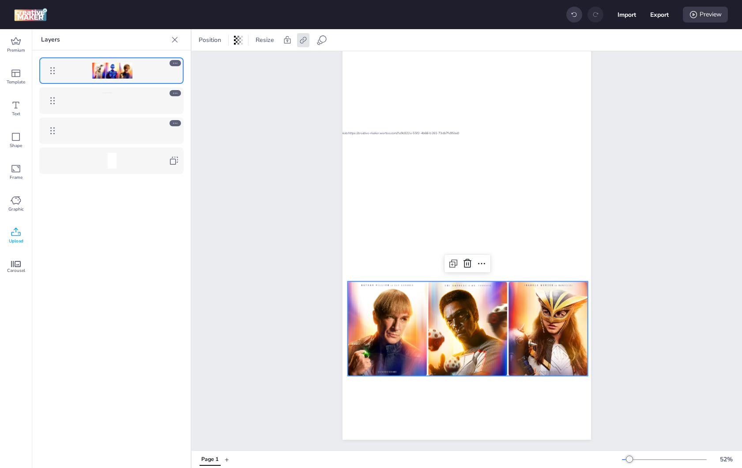
click at [201, 251] on div "Page 1" at bounding box center [467, 211] width 551 height 477
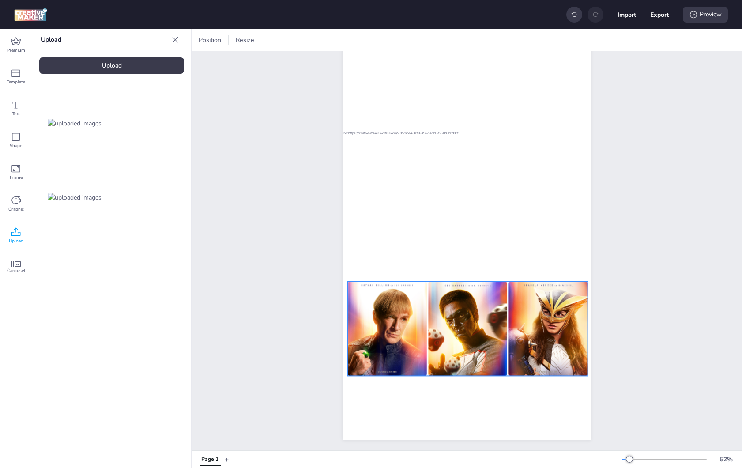
click at [555, 340] on img at bounding box center [548, 328] width 79 height 95
select select "cover"
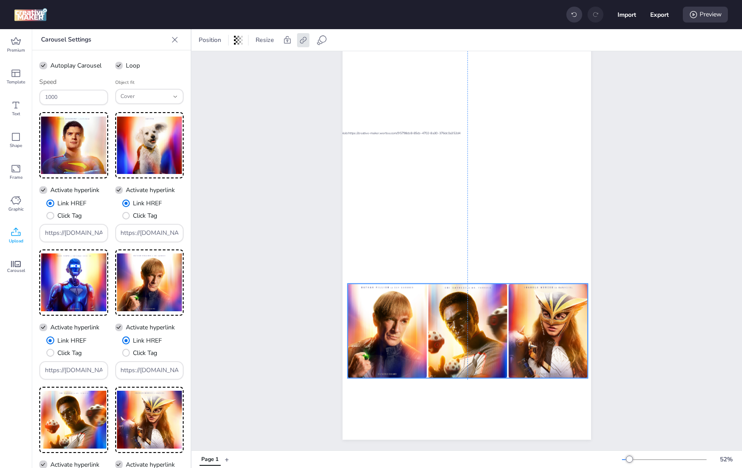
click at [555, 339] on img at bounding box center [548, 331] width 79 height 95
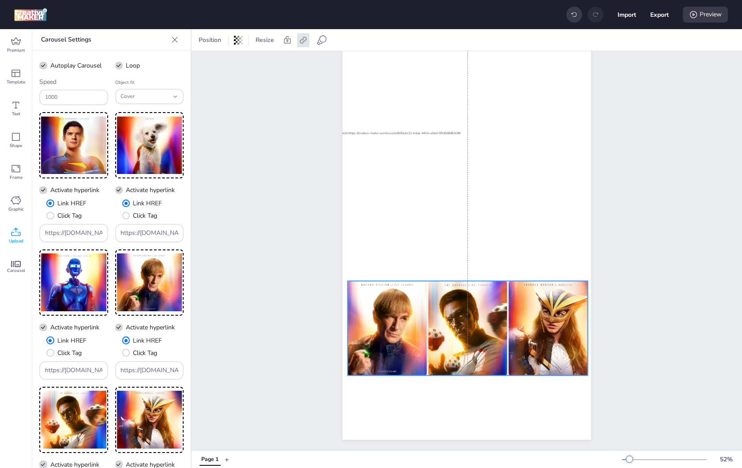
click at [557, 336] on img at bounding box center [548, 328] width 79 height 95
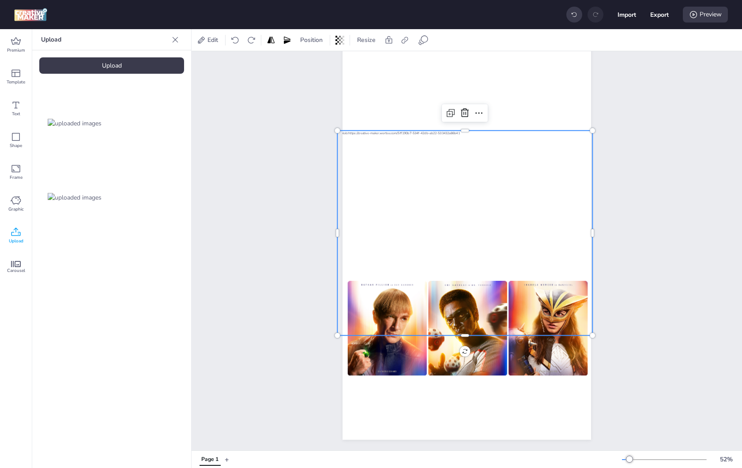
click at [530, 181] on div at bounding box center [464, 233] width 255 height 205
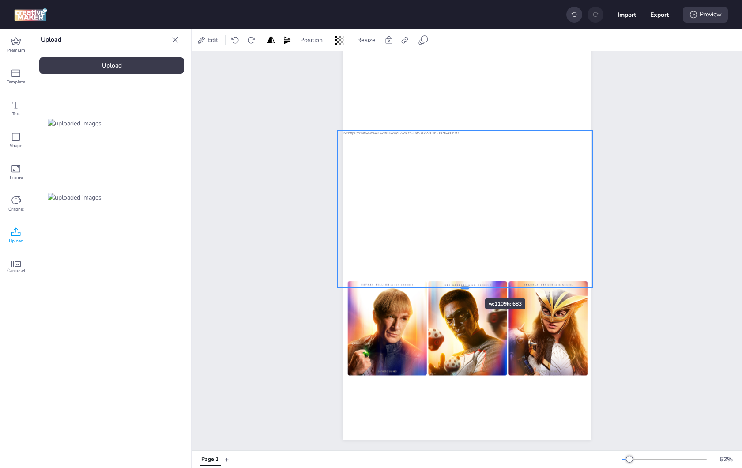
drag, startPoint x: 462, startPoint y: 332, endPoint x: 459, endPoint y: 283, distance: 49.1
click at [459, 288] on div at bounding box center [464, 291] width 255 height 7
click at [526, 215] on div at bounding box center [466, 233] width 255 height 205
click at [78, 193] on img at bounding box center [75, 197] width 54 height 9
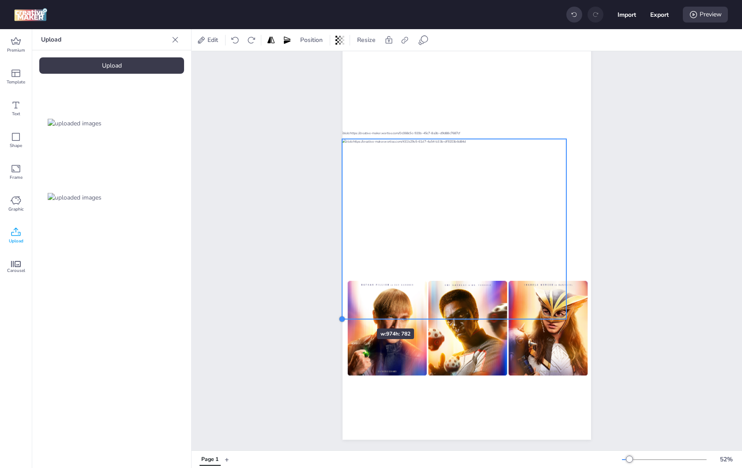
drag, startPoint x: 365, startPoint y: 292, endPoint x: 351, endPoint y: 313, distance: 24.7
click at [351, 313] on div at bounding box center [467, 219] width 249 height 442
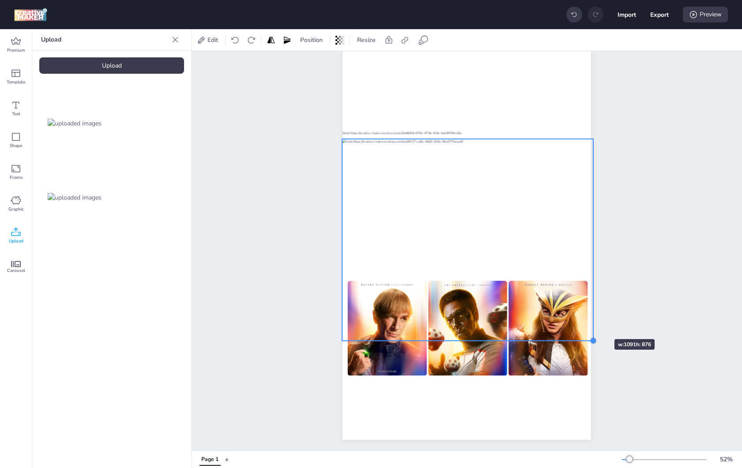
drag, startPoint x: 561, startPoint y: 313, endPoint x: 588, endPoint y: 323, distance: 28.8
click at [588, 323] on div "Page 1" at bounding box center [467, 211] width 298 height 477
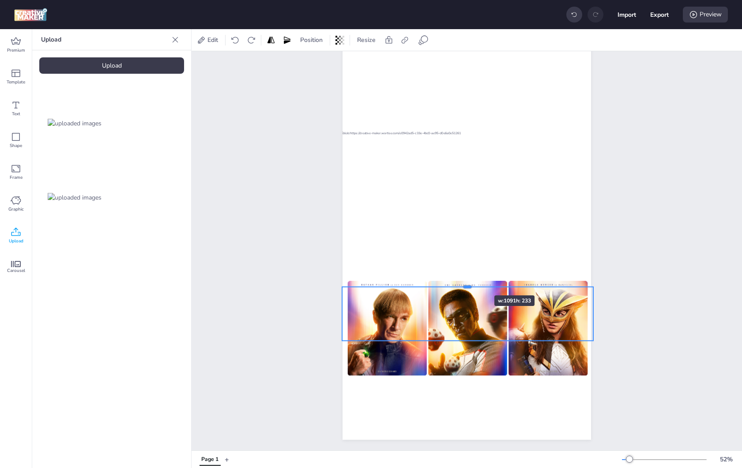
drag, startPoint x: 464, startPoint y: 132, endPoint x: 468, endPoint y: 280, distance: 148.0
click at [468, 280] on div at bounding box center [467, 283] width 251 height 7
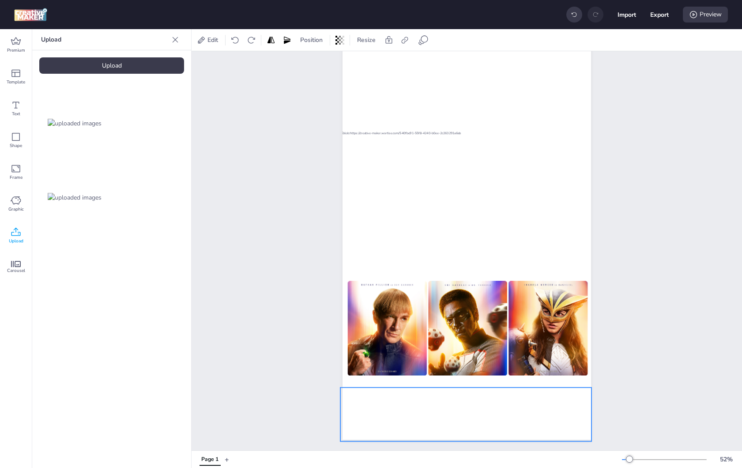
drag, startPoint x: 526, startPoint y: 300, endPoint x: 536, endPoint y: 396, distance: 96.4
click at [524, 401] on div at bounding box center [466, 341] width 251 height 202
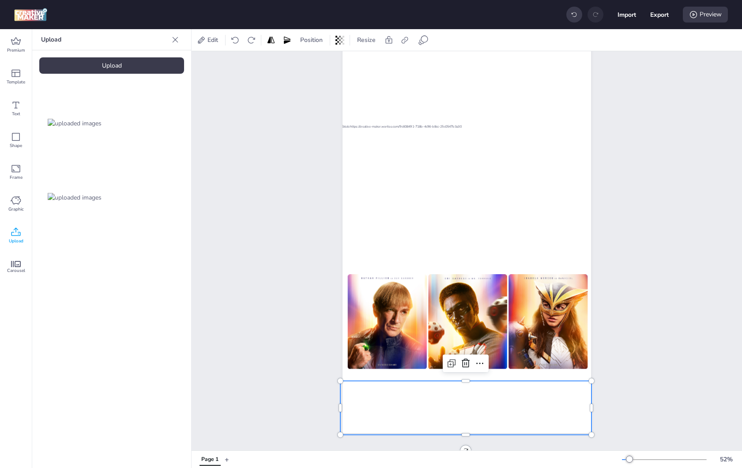
click at [644, 333] on div "Page 1" at bounding box center [467, 204] width 551 height 477
click at [522, 397] on div at bounding box center [466, 334] width 251 height 202
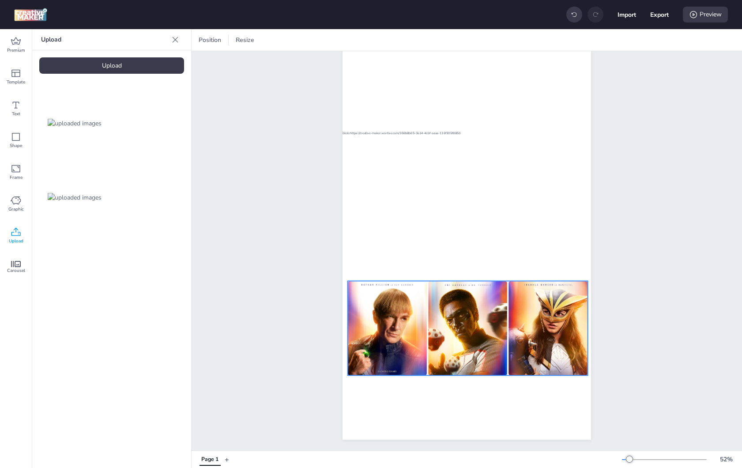
click at [550, 300] on img at bounding box center [548, 328] width 79 height 95
select select "cover"
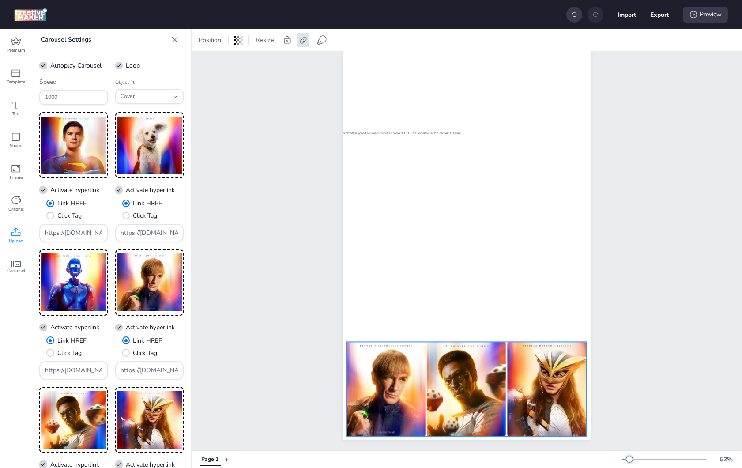
drag, startPoint x: 539, startPoint y: 300, endPoint x: 538, endPoint y: 361, distance: 61.0
click at [538, 361] on img at bounding box center [546, 389] width 79 height 95
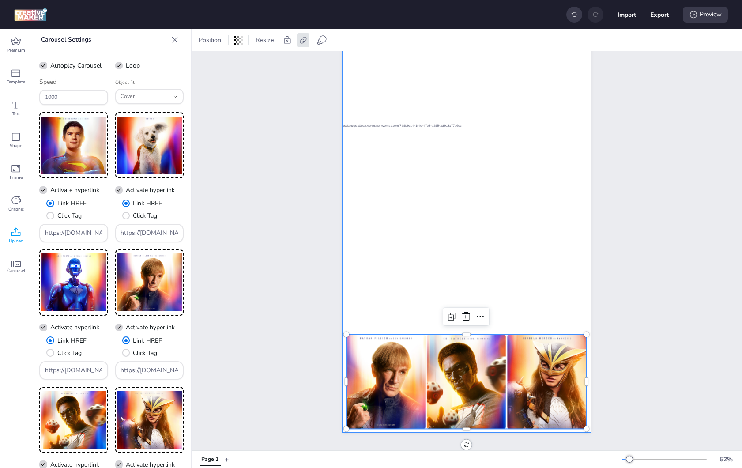
click at [499, 239] on div at bounding box center [466, 225] width 255 height 205
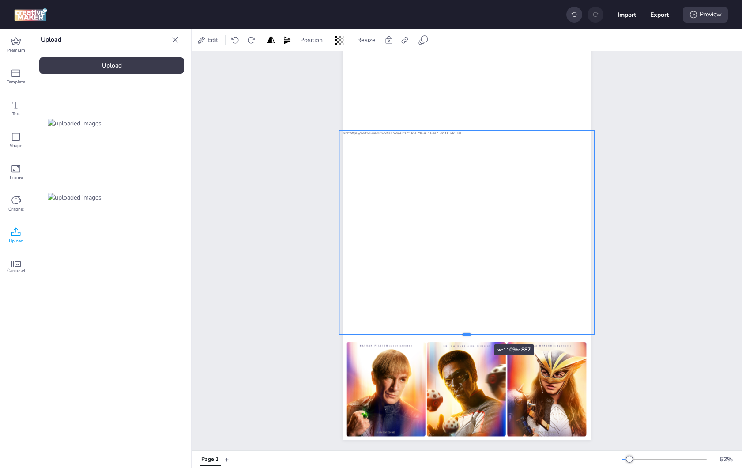
drag, startPoint x: 467, startPoint y: 282, endPoint x: 468, endPoint y: 329, distance: 46.8
click at [468, 335] on div at bounding box center [466, 338] width 255 height 7
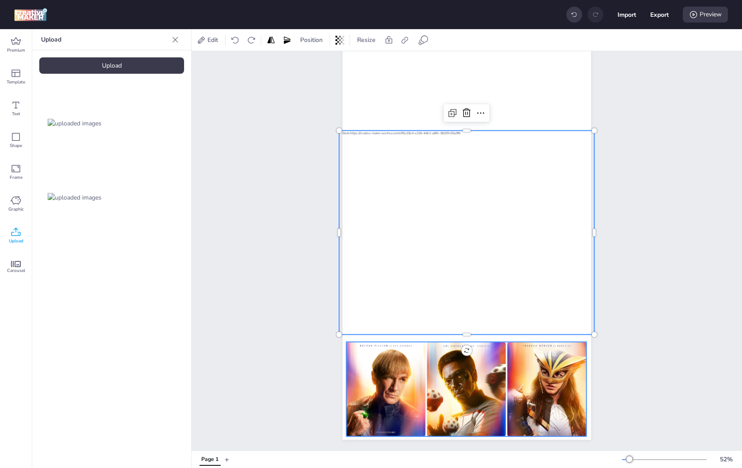
click at [470, 360] on img at bounding box center [466, 389] width 79 height 95
select select "cover"
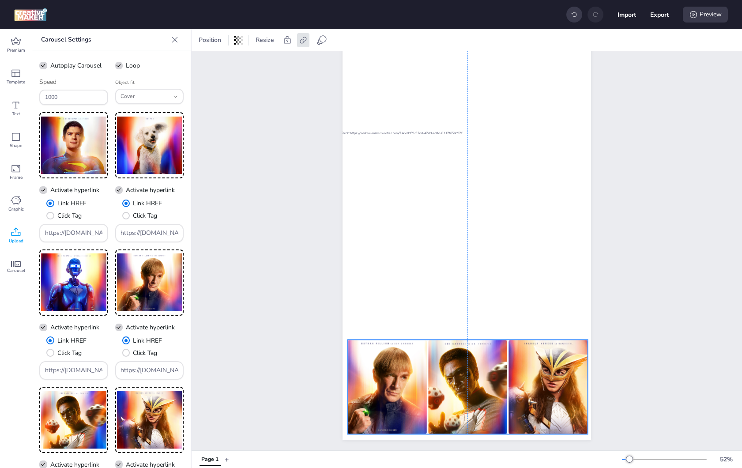
drag, startPoint x: 471, startPoint y: 361, endPoint x: 471, endPoint y: 366, distance: 5.3
click at [471, 366] on img at bounding box center [467, 387] width 79 height 95
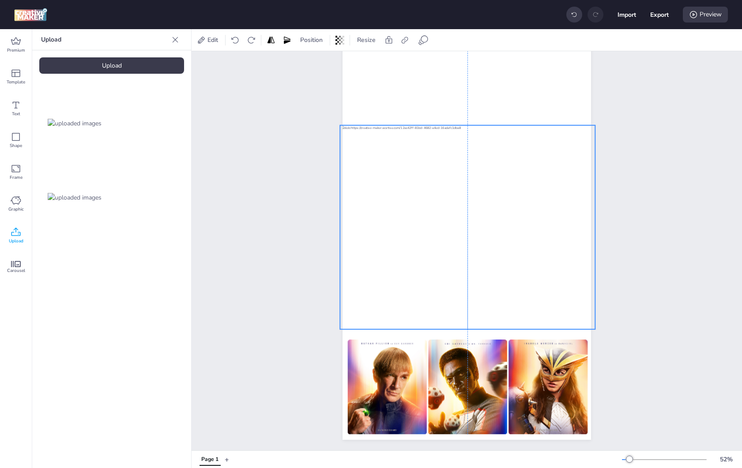
click at [392, 247] on div at bounding box center [467, 227] width 255 height 205
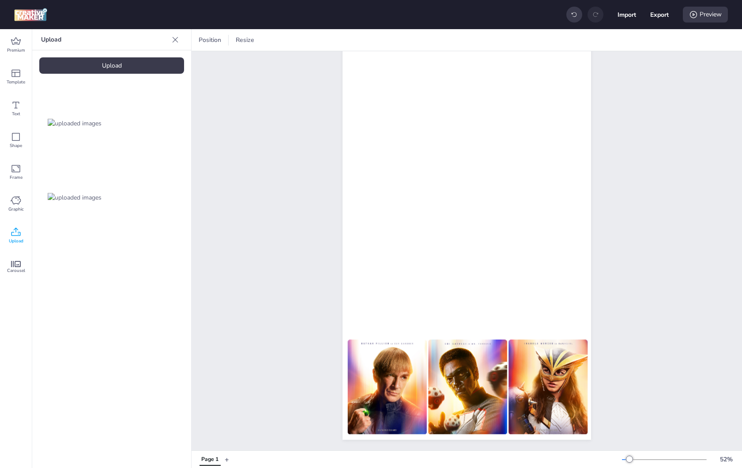
click at [92, 63] on div "Upload" at bounding box center [111, 65] width 145 height 16
click at [150, 193] on img at bounding box center [149, 197] width 54 height 9
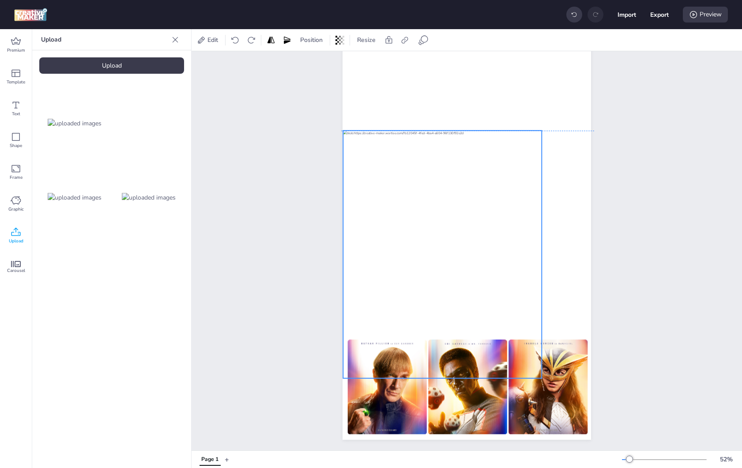
drag, startPoint x: 473, startPoint y: 221, endPoint x: 449, endPoint y: 257, distance: 43.4
click at [449, 257] on div at bounding box center [442, 255] width 199 height 248
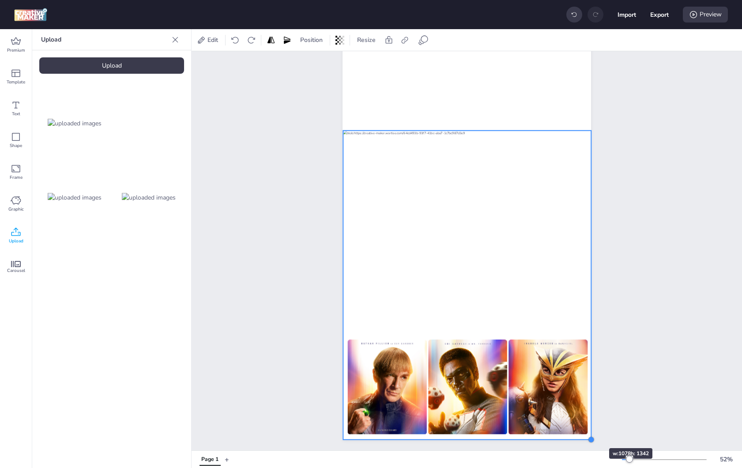
drag, startPoint x: 541, startPoint y: 375, endPoint x: 583, endPoint y: 432, distance: 71.5
click at [583, 432] on div at bounding box center [467, 219] width 249 height 442
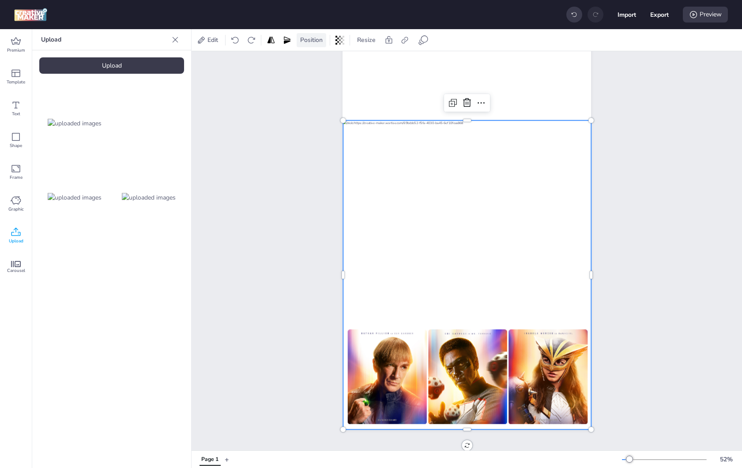
click at [323, 38] on span "Position" at bounding box center [312, 39] width 26 height 9
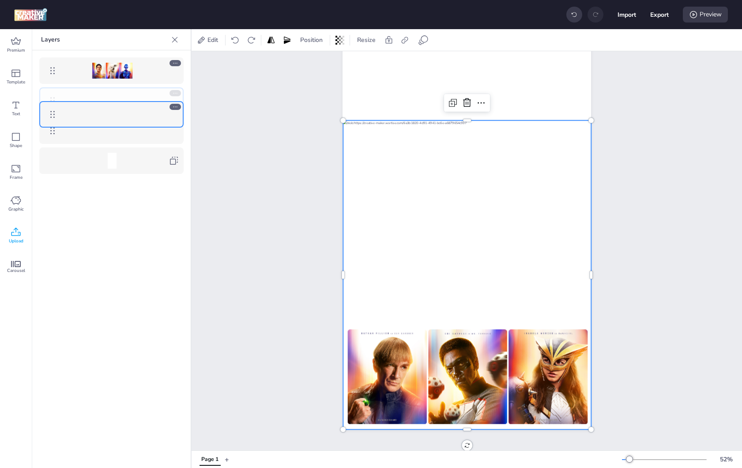
drag, startPoint x: 47, startPoint y: 66, endPoint x: 49, endPoint y: 110, distance: 43.8
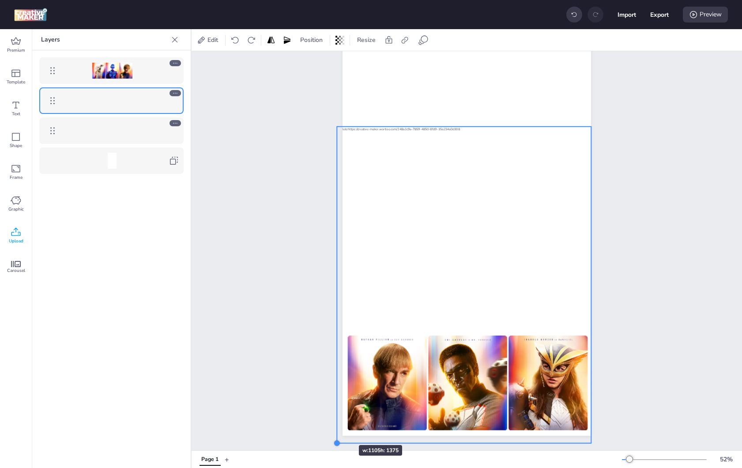
drag, startPoint x: 339, startPoint y: 424, endPoint x: 333, endPoint y: 429, distance: 7.9
click at [333, 429] on div "Page 1" at bounding box center [467, 207] width 298 height 477
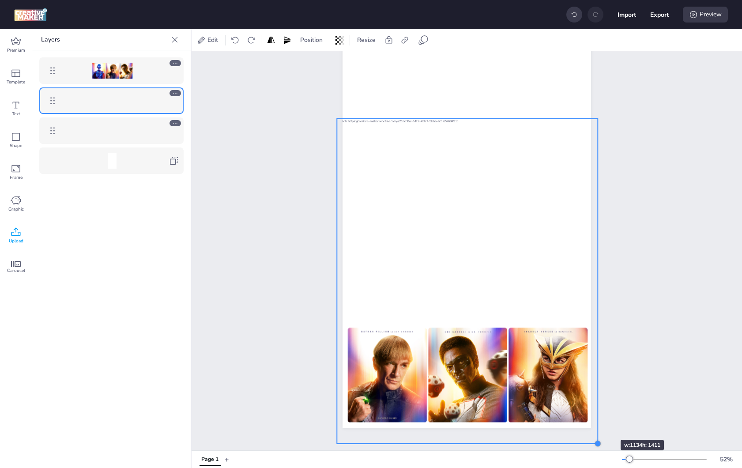
drag, startPoint x: 588, startPoint y: 423, endPoint x: 594, endPoint y: 424, distance: 6.8
click at [594, 424] on div "Page 1" at bounding box center [467, 199] width 298 height 477
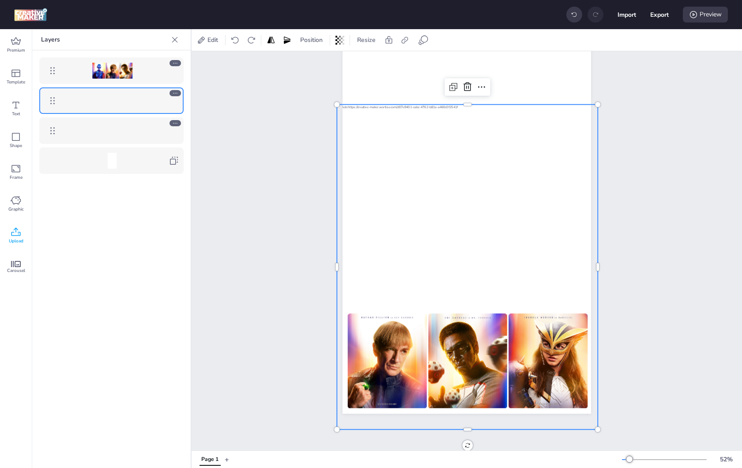
scroll to position [85, 0]
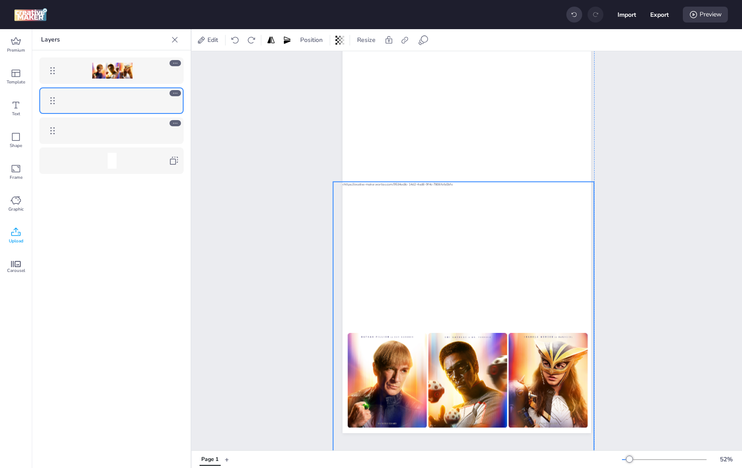
drag, startPoint x: 546, startPoint y: 237, endPoint x: 549, endPoint y: 249, distance: 12.3
click at [549, 249] on div at bounding box center [463, 344] width 261 height 325
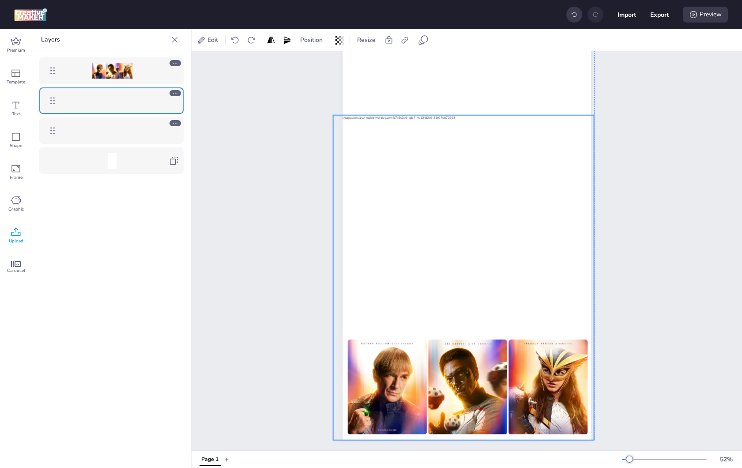
drag, startPoint x: 507, startPoint y: 180, endPoint x: 507, endPoint y: 194, distance: 14.1
click at [506, 194] on div at bounding box center [463, 277] width 261 height 325
drag, startPoint x: 483, startPoint y: 153, endPoint x: 483, endPoint y: 161, distance: 8.0
click at [483, 161] on div at bounding box center [463, 281] width 261 height 325
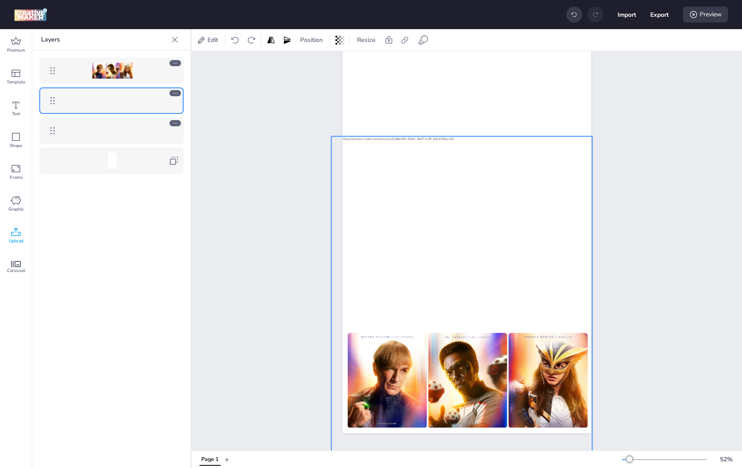
drag, startPoint x: 469, startPoint y: 166, endPoint x: 471, endPoint y: 186, distance: 20.4
click at [471, 186] on div at bounding box center [462, 298] width 261 height 325
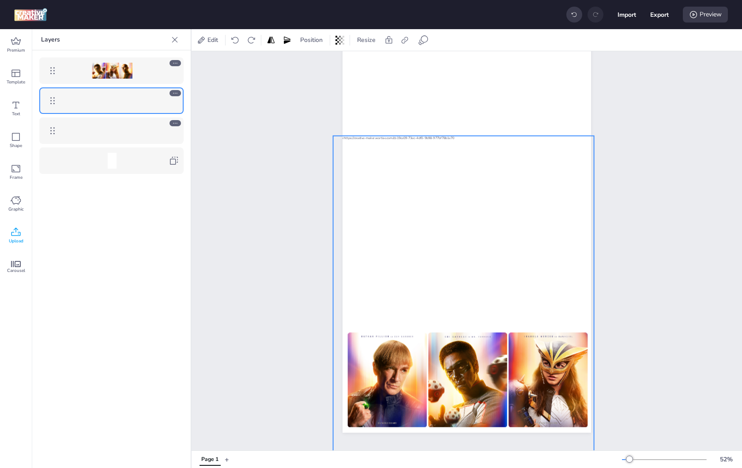
scroll to position [68, 0]
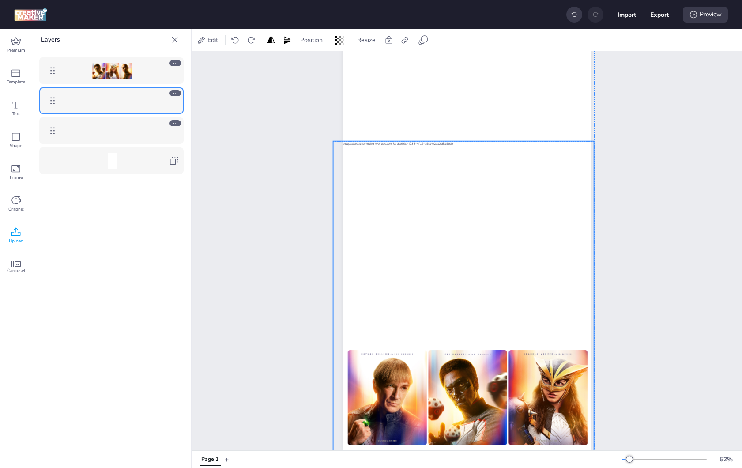
drag, startPoint x: 457, startPoint y: 190, endPoint x: 457, endPoint y: 180, distance: 9.7
click at [457, 180] on div at bounding box center [463, 303] width 261 height 325
click at [635, 164] on div "Page 1" at bounding box center [467, 222] width 551 height 477
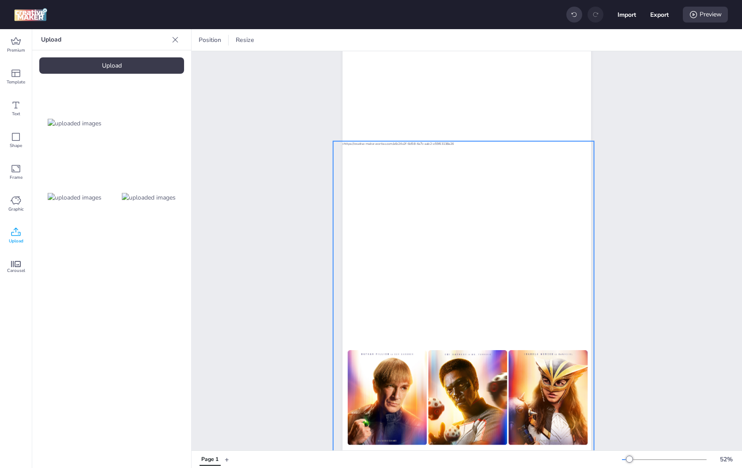
click at [491, 170] on div at bounding box center [463, 303] width 261 height 325
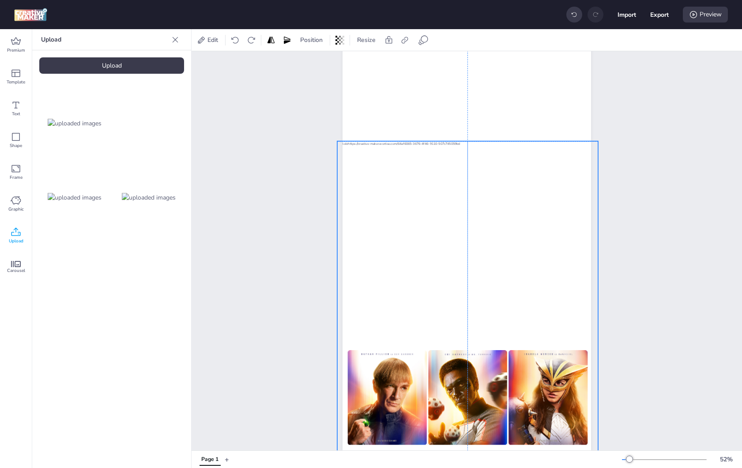
click at [487, 181] on div at bounding box center [467, 303] width 261 height 325
click at [659, 213] on div "Page 1" at bounding box center [467, 222] width 551 height 477
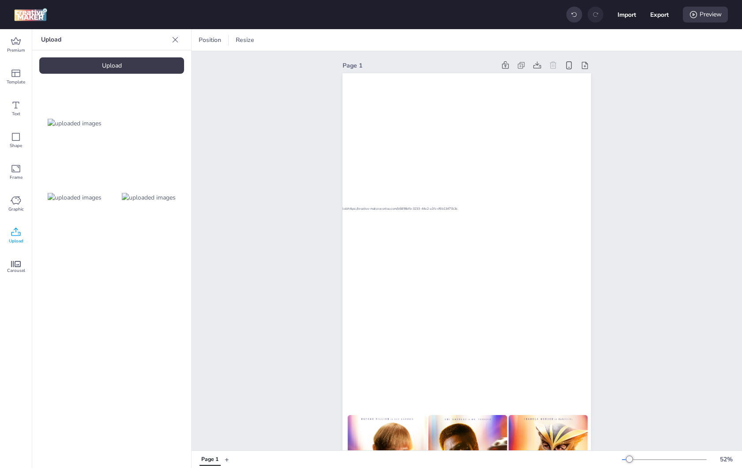
scroll to position [0, 0]
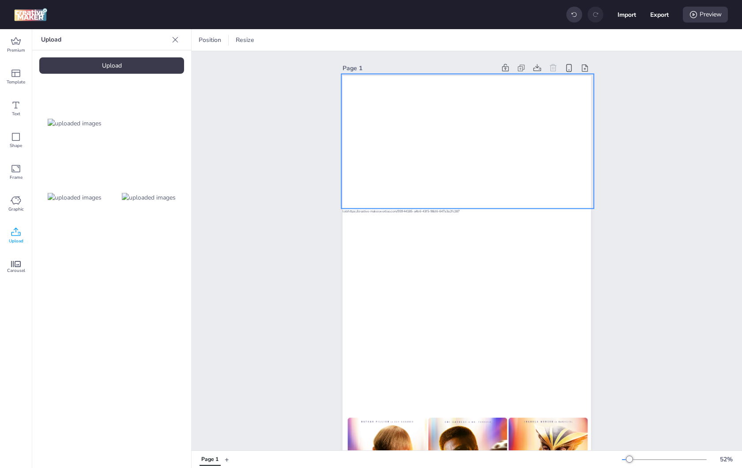
click at [531, 159] on video at bounding box center [467, 141] width 253 height 135
click at [704, 19] on div "Preview" at bounding box center [705, 15] width 45 height 16
click at [320, 44] on icon at bounding box center [319, 40] width 9 height 9
select select "contain"
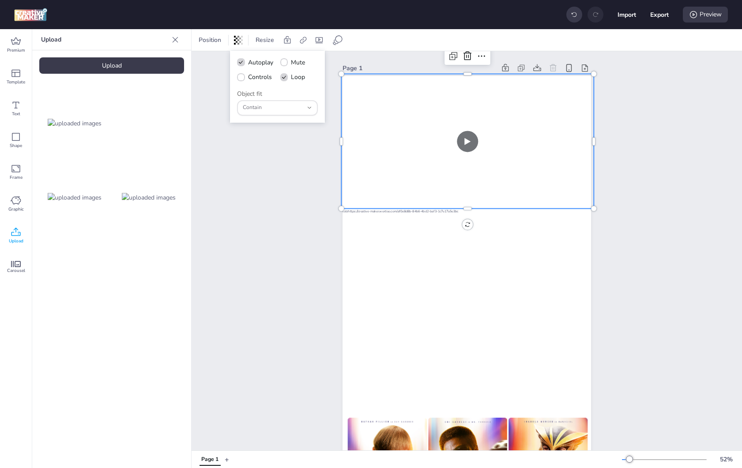
click at [277, 61] on label "Mute" at bounding box center [292, 62] width 31 height 15
click at [280, 63] on input "Mute" at bounding box center [283, 66] width 6 height 6
checkbox input "true"
click at [249, 74] on span "Controls" at bounding box center [260, 76] width 24 height 9
click at [242, 78] on input "Controls" at bounding box center [240, 81] width 6 height 6
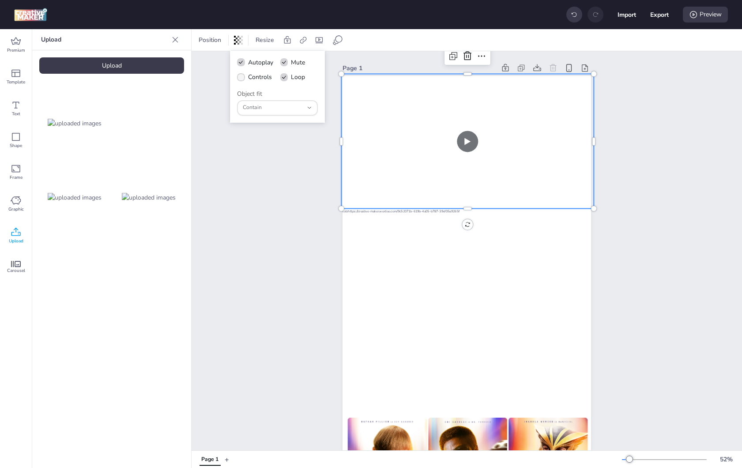
checkbox input "true"
click at [695, 15] on icon at bounding box center [693, 14] width 9 height 9
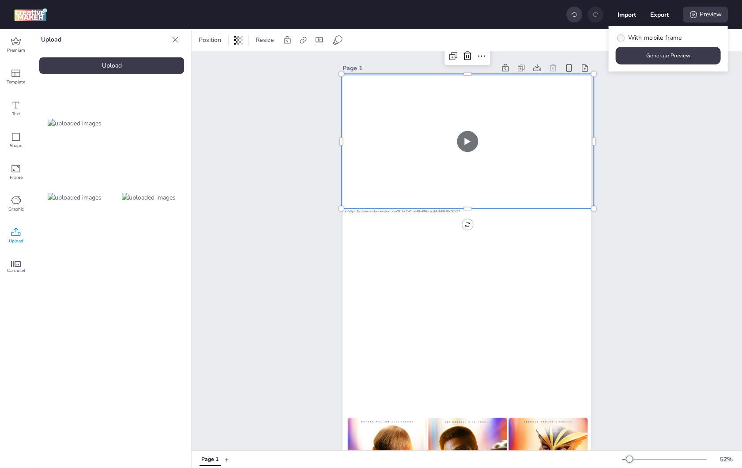
click at [648, 38] on span "With mobile frame" at bounding box center [655, 37] width 54 height 9
click at [623, 38] on input "With mobile frame" at bounding box center [620, 41] width 6 height 6
checkbox input "true"
click at [648, 56] on button "Generate Preview" at bounding box center [668, 56] width 105 height 18
click at [656, 10] on button "Export" at bounding box center [660, 14] width 19 height 19
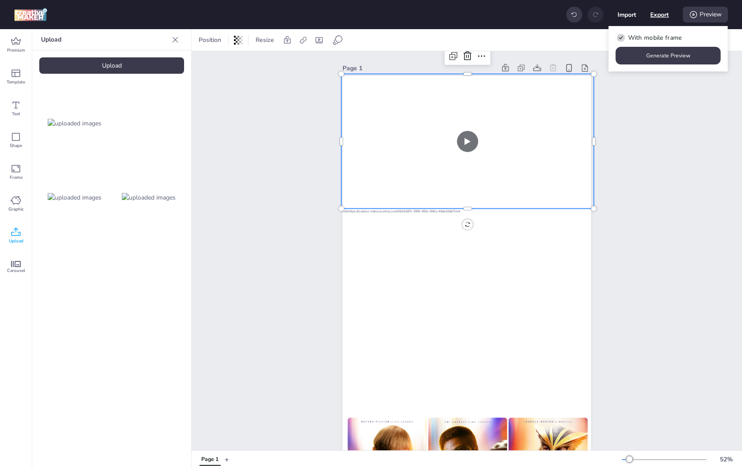
select select "html"
click at [623, 75] on button "Download" at bounding box center [620, 72] width 83 height 18
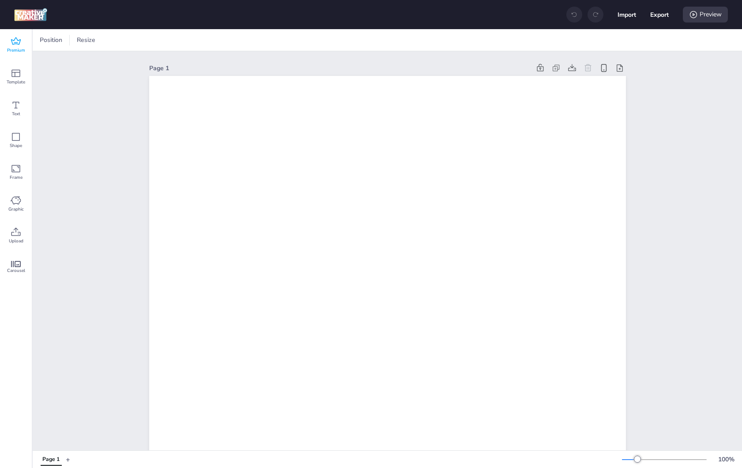
click at [23, 39] on div "Premium" at bounding box center [16, 45] width 32 height 32
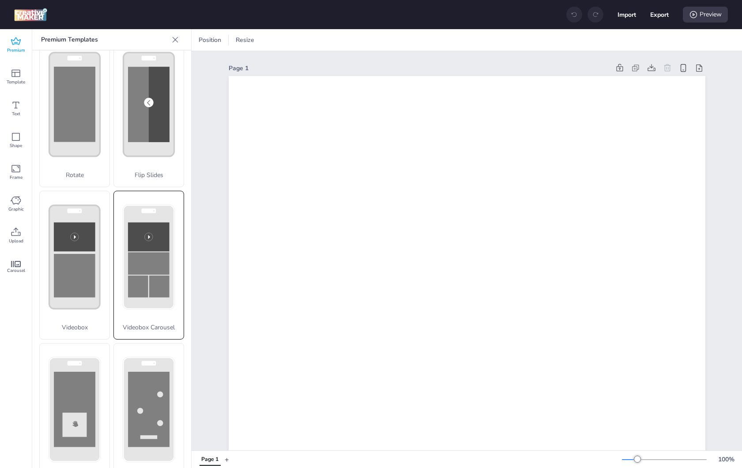
scroll to position [179, 0]
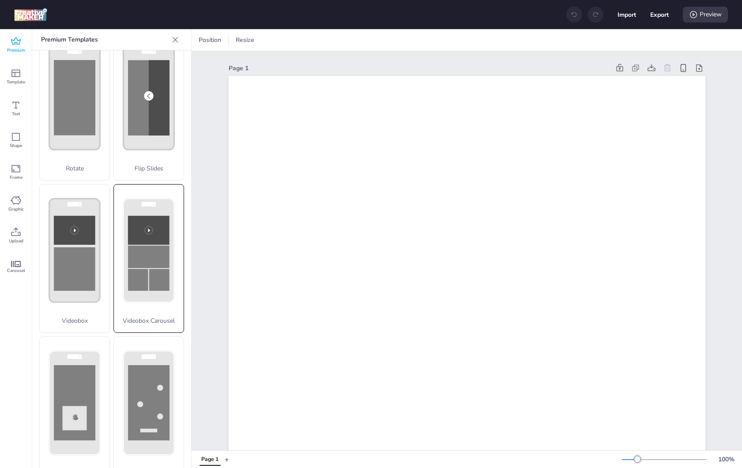
click at [151, 252] on rect at bounding box center [149, 251] width 51 height 104
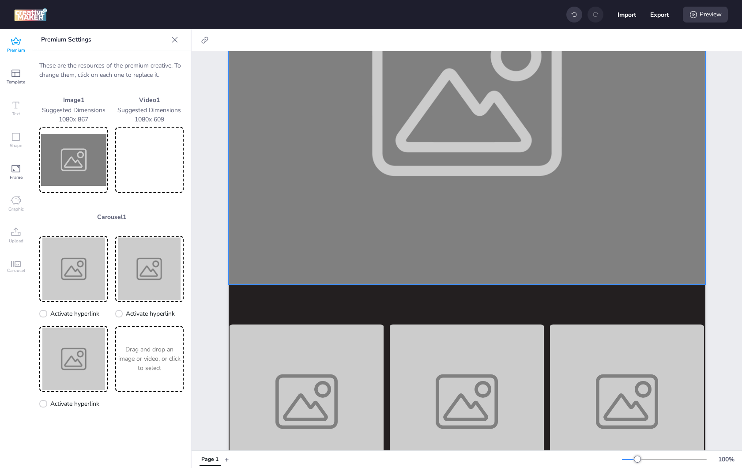
scroll to position [447, 0]
